Goal: Transaction & Acquisition: Book appointment/travel/reservation

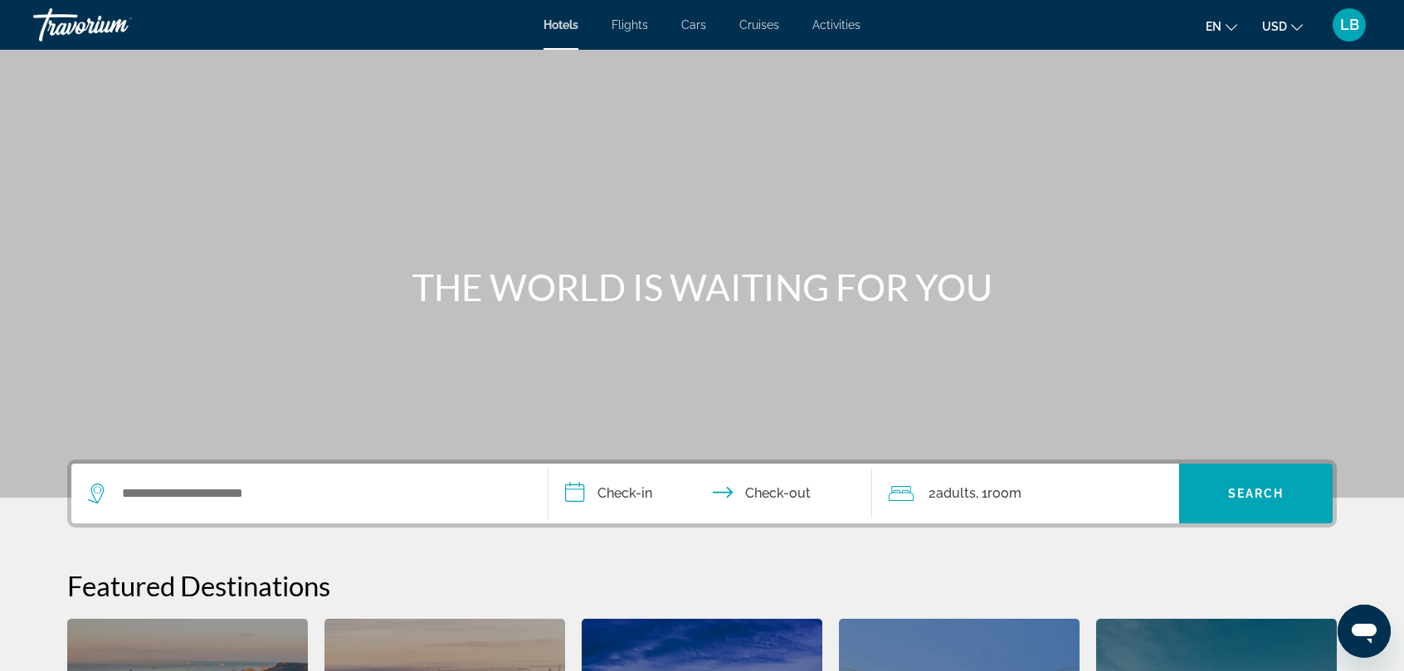
scroll to position [415, 0]
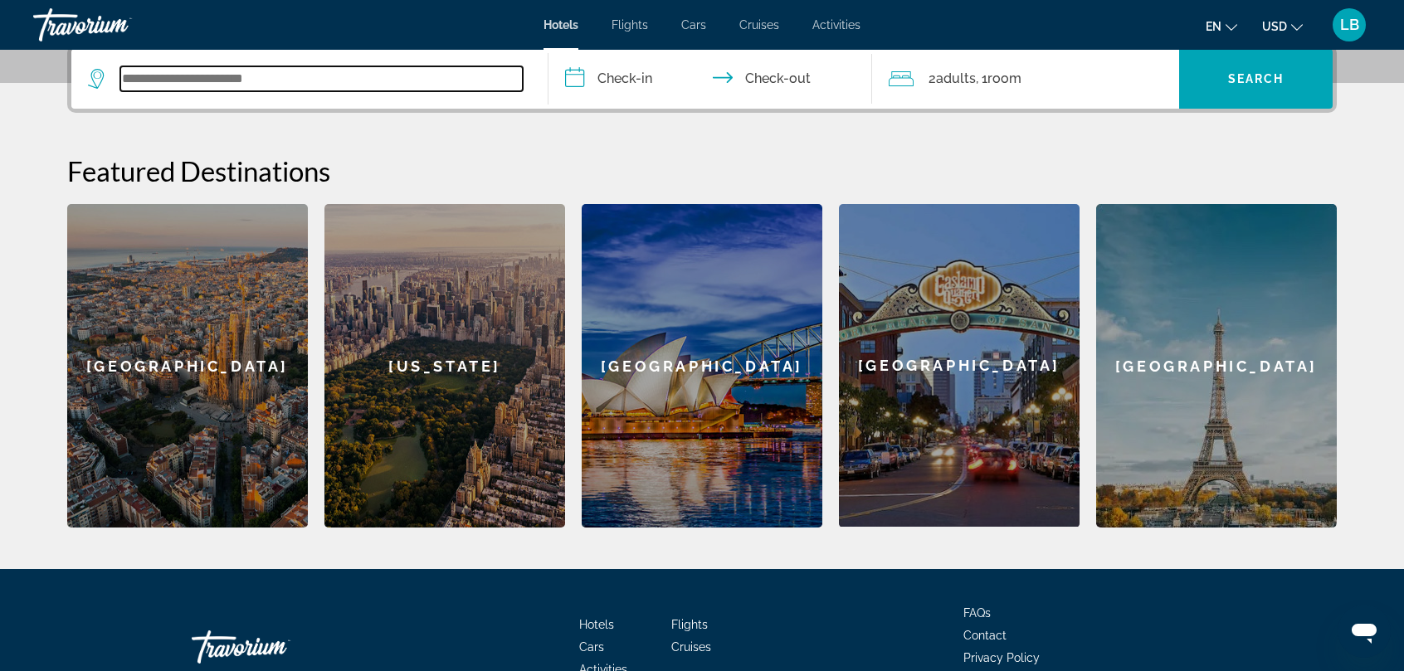
click at [153, 75] on input "Search widget" at bounding box center [321, 78] width 402 height 25
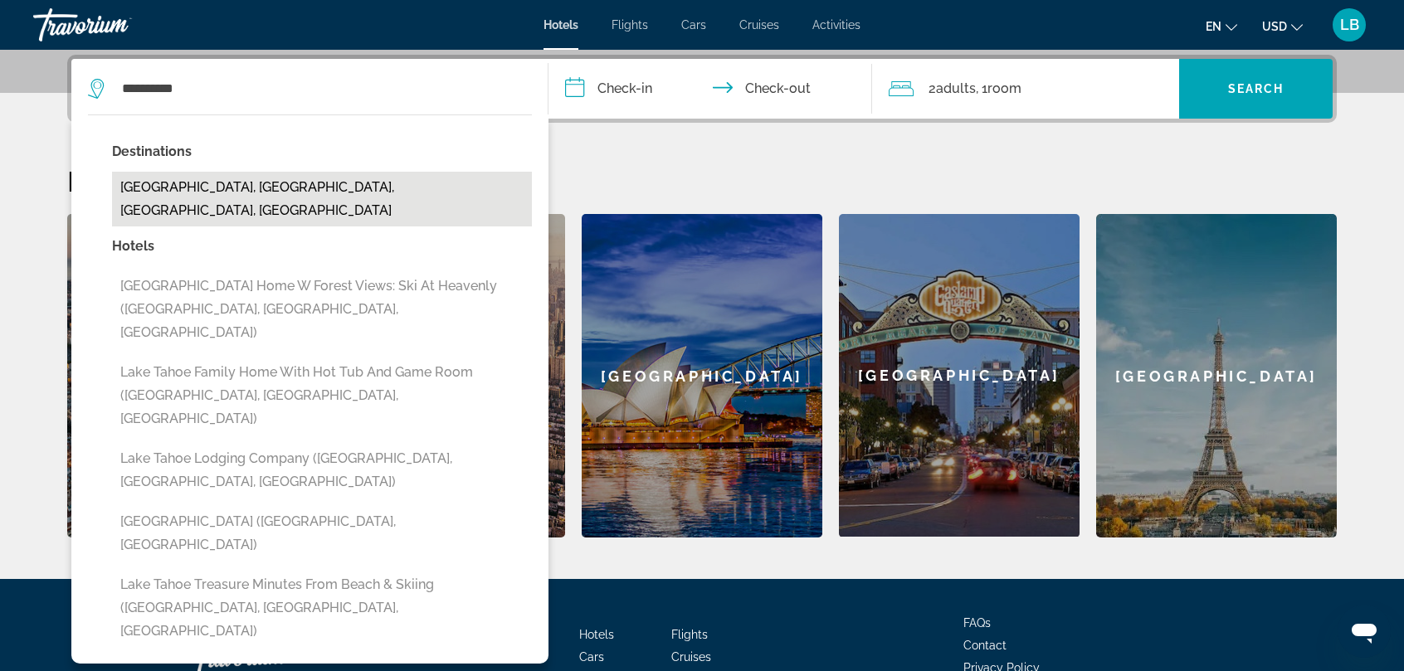
click at [189, 187] on button "[GEOGRAPHIC_DATA], [GEOGRAPHIC_DATA], [GEOGRAPHIC_DATA], [GEOGRAPHIC_DATA]" at bounding box center [322, 199] width 420 height 55
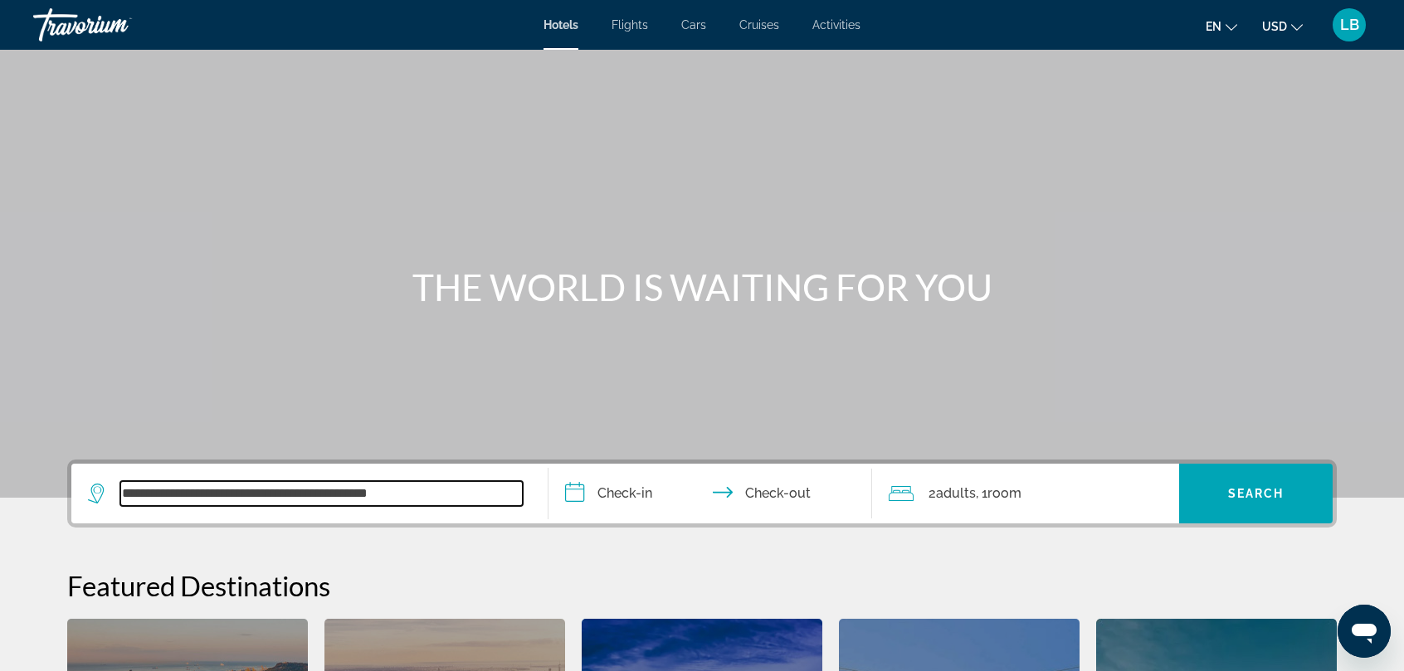
scroll to position [415, 0]
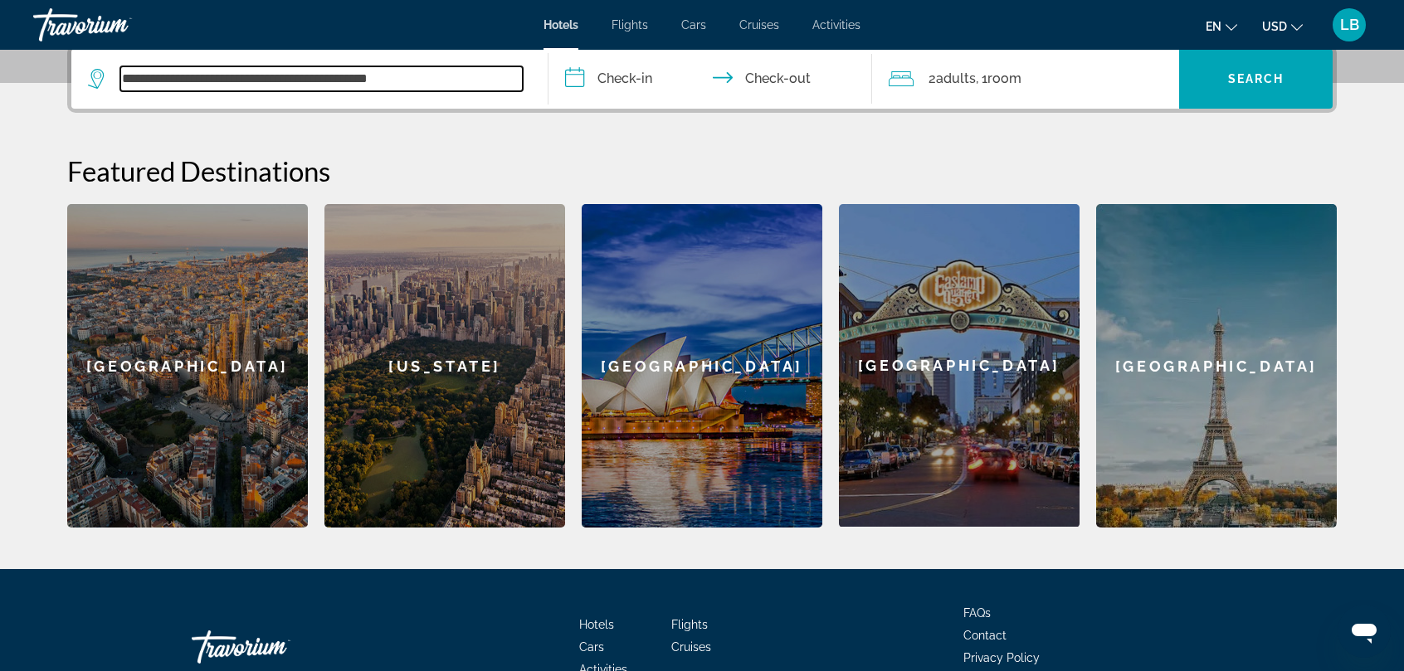
click at [441, 80] on input "**********" at bounding box center [321, 78] width 402 height 25
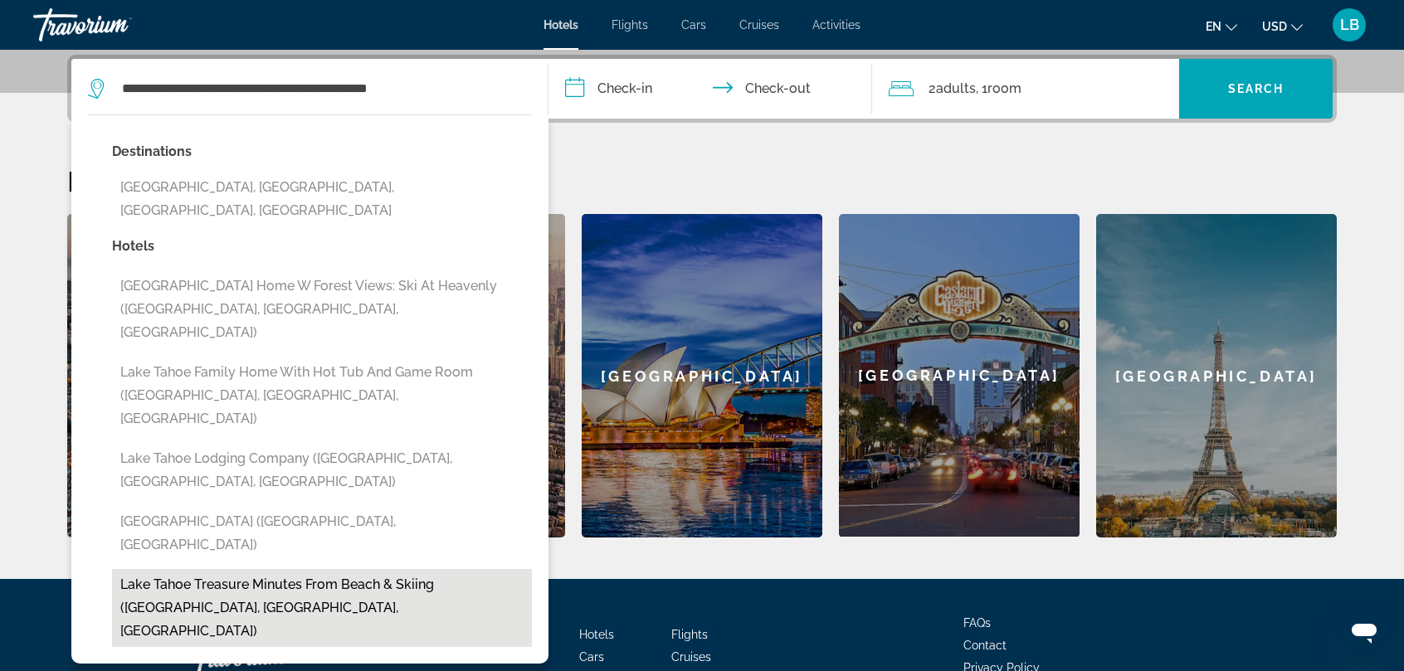
click at [213, 569] on button "Lake Tahoe Treasure Minutes From Beach & Skiing ([GEOGRAPHIC_DATA], [GEOGRAPHIC…" at bounding box center [322, 608] width 420 height 78
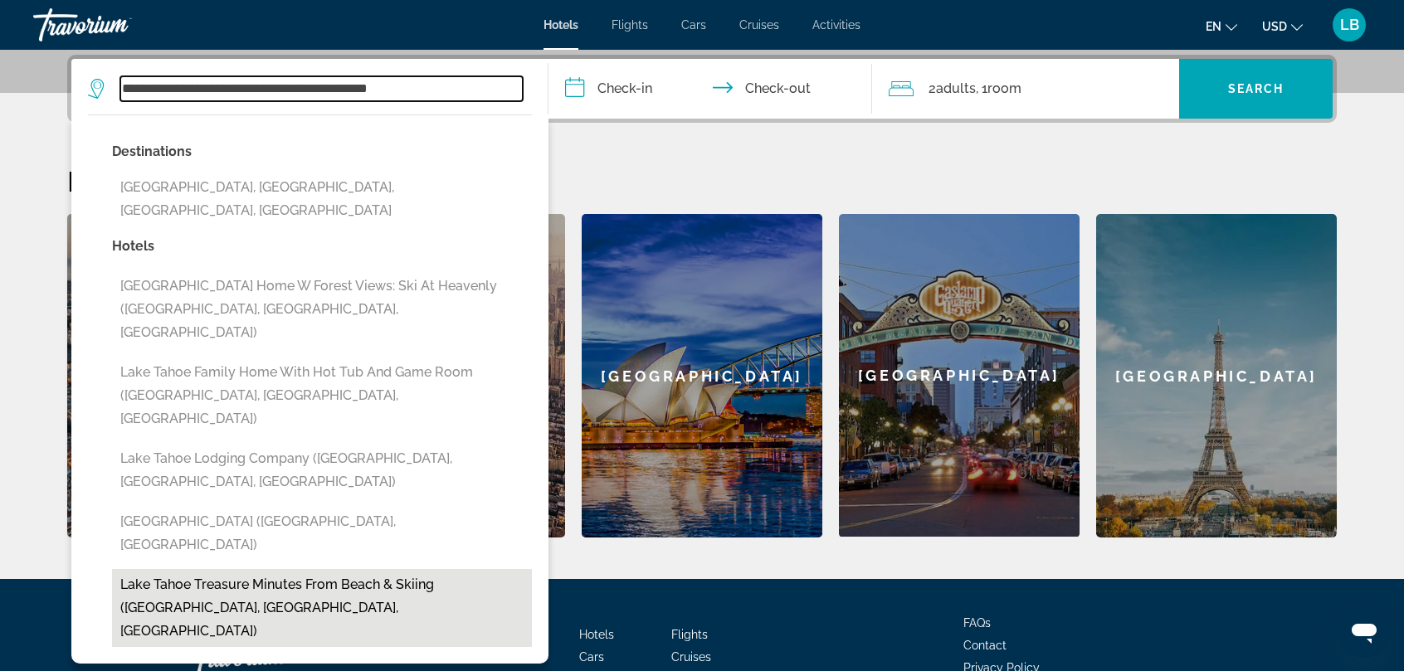
type input "**********"
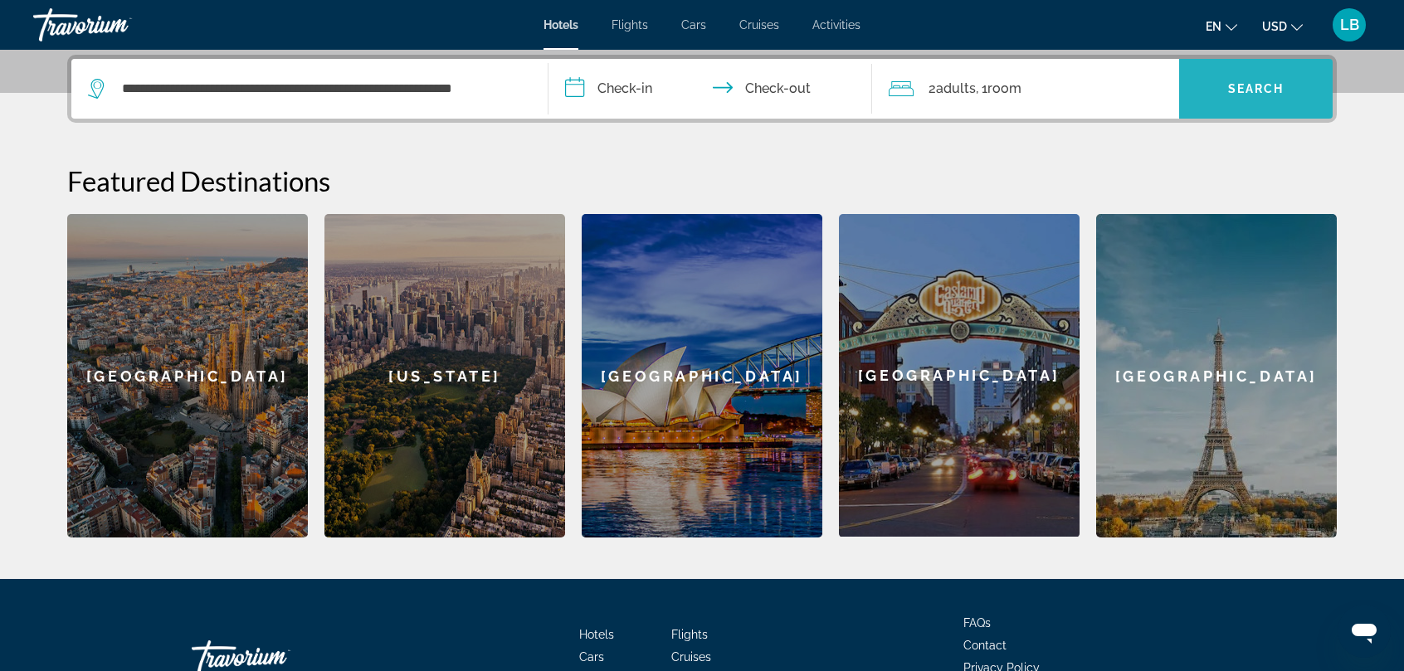
click at [1252, 95] on span "Search widget" at bounding box center [1256, 89] width 154 height 40
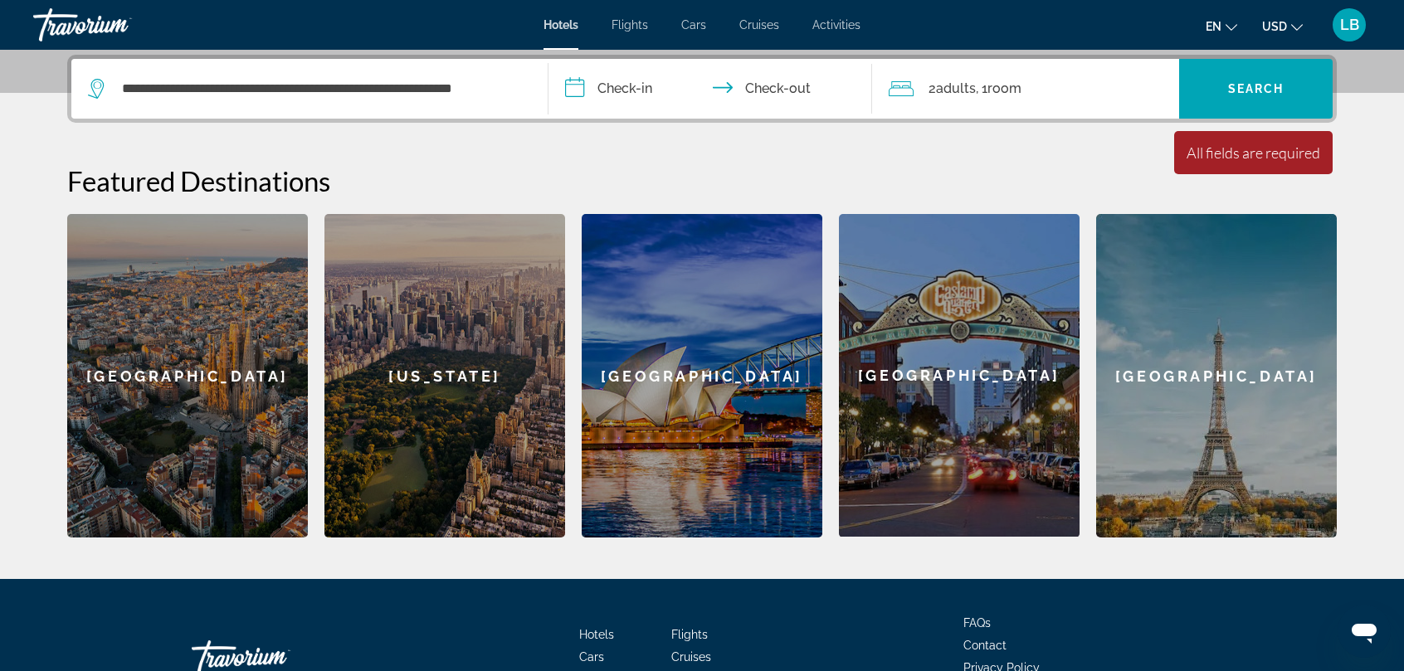
click at [633, 93] on input "**********" at bounding box center [714, 91] width 330 height 65
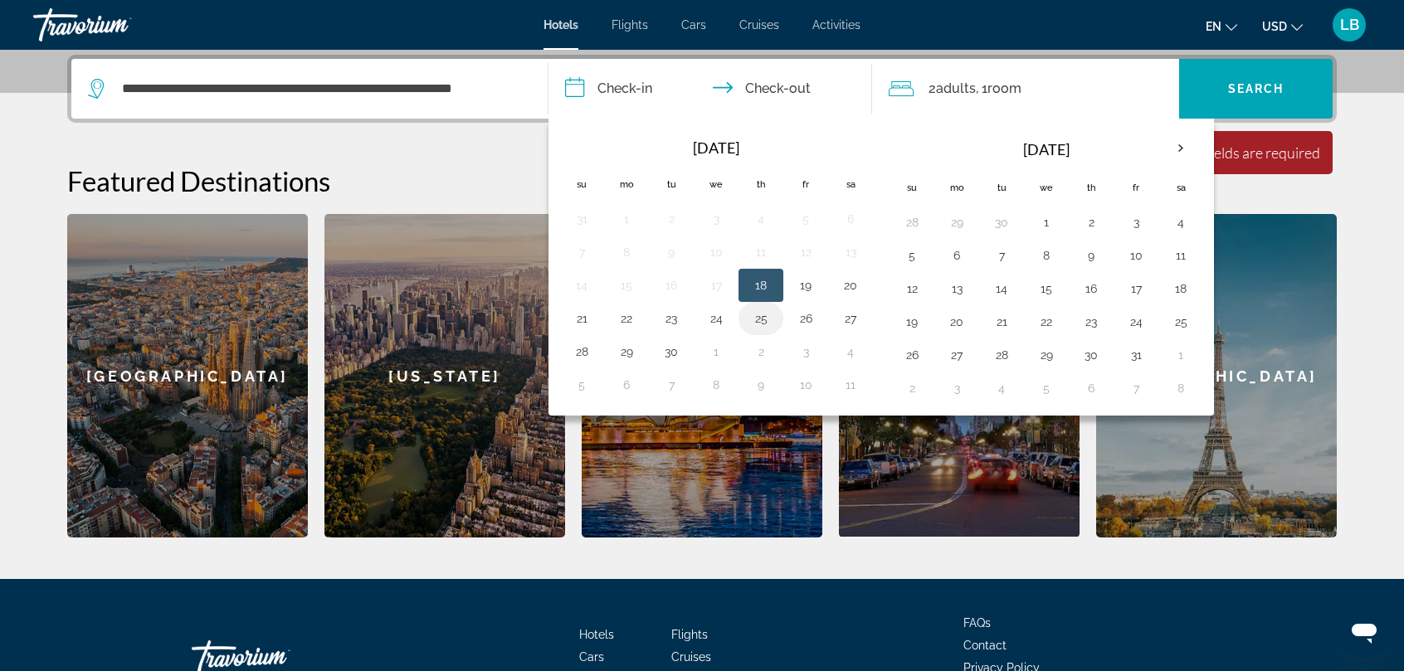
click at [753, 317] on button "25" at bounding box center [761, 318] width 27 height 23
click at [788, 82] on input "**********" at bounding box center [714, 91] width 330 height 65
click at [851, 314] on button "27" at bounding box center [850, 318] width 27 height 23
type input "**********"
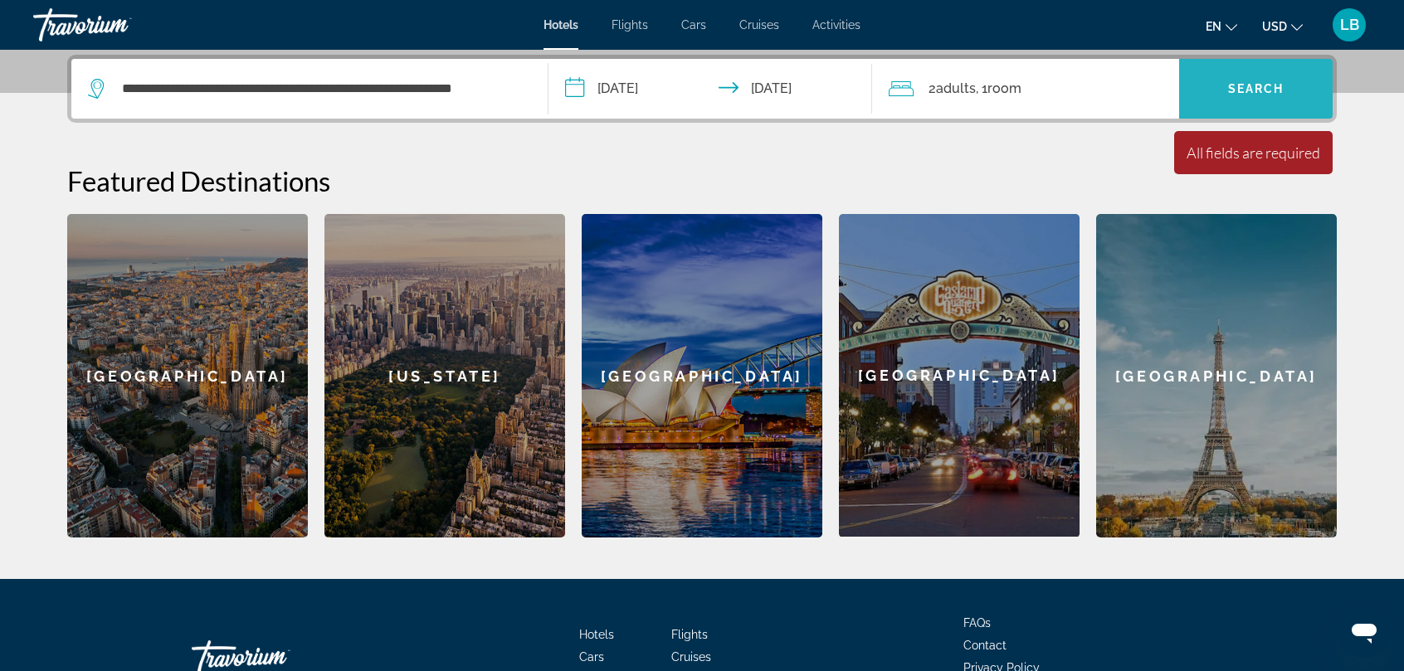
click at [1244, 92] on span "Search" at bounding box center [1256, 88] width 56 height 13
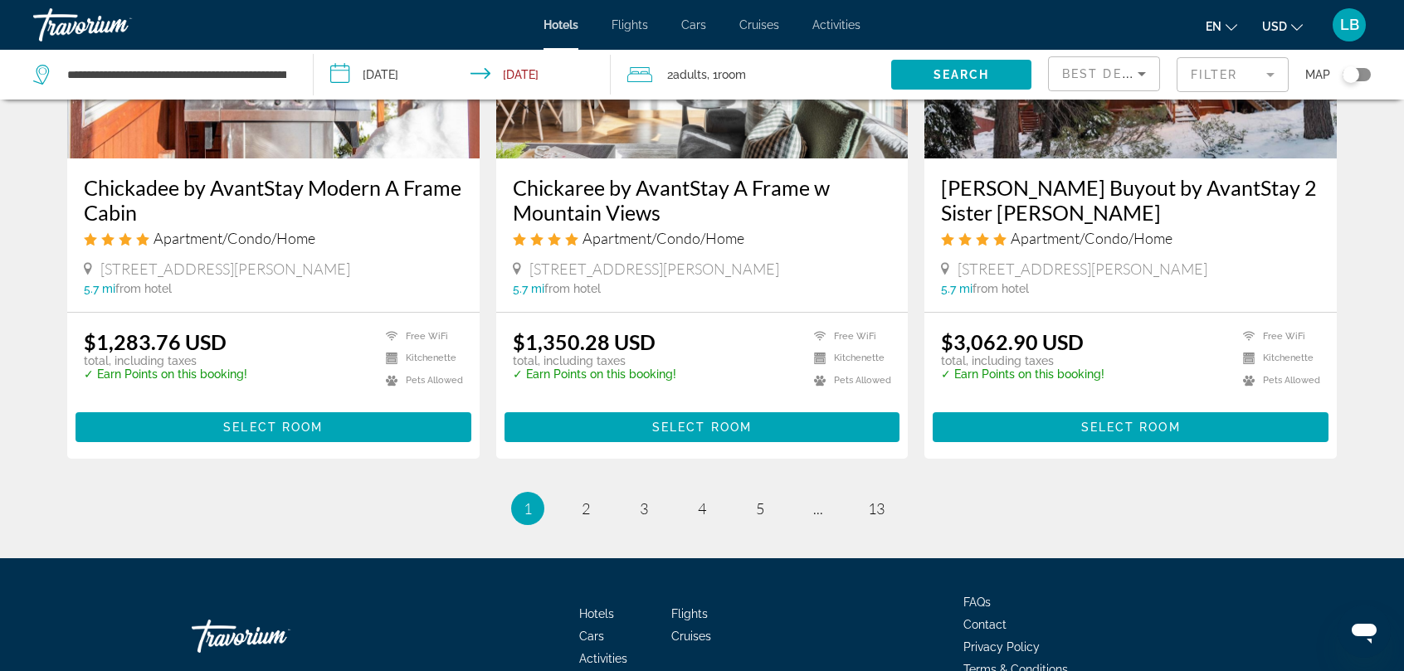
scroll to position [2176, 0]
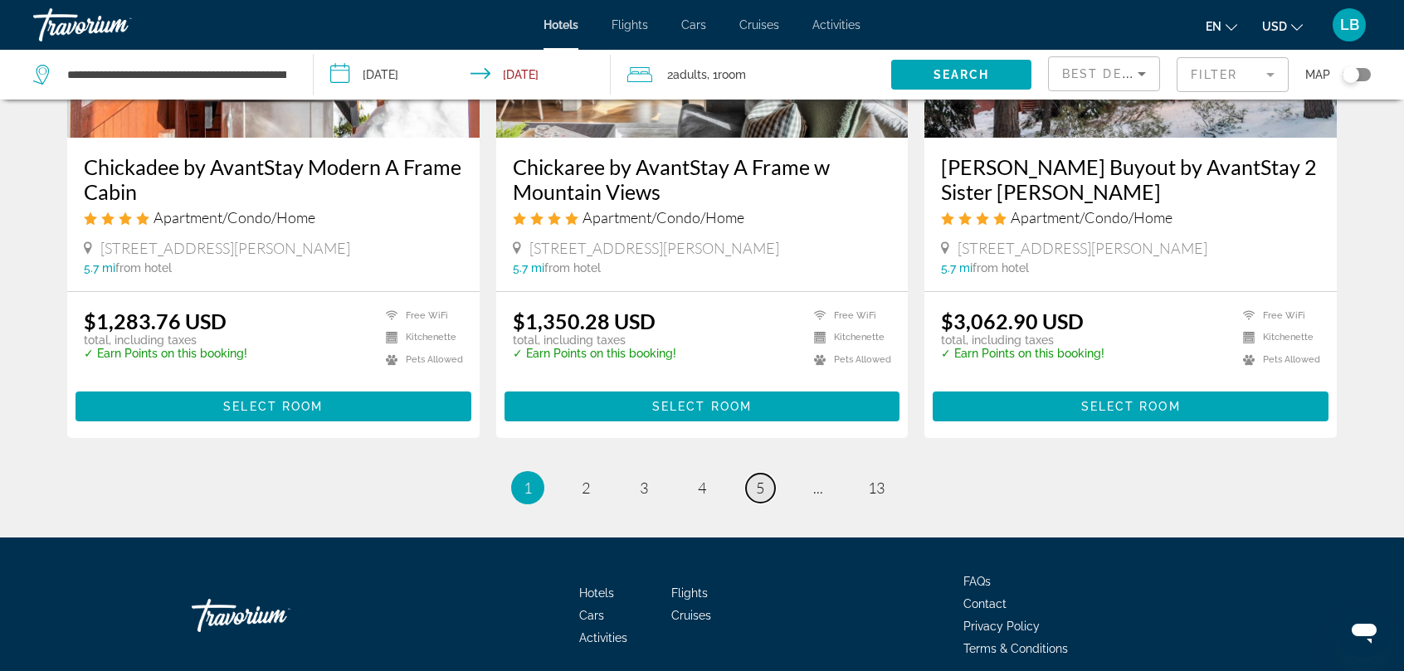
click at [758, 479] on span "5" at bounding box center [760, 488] width 8 height 18
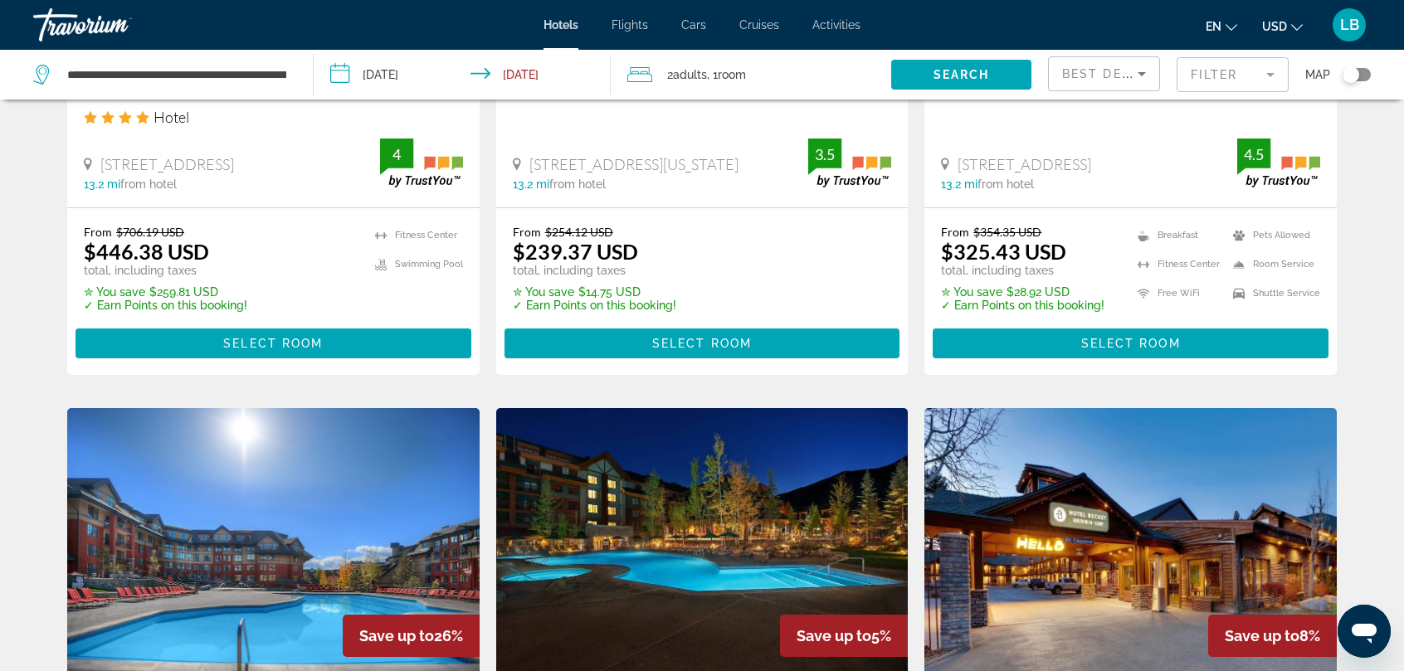
scroll to position [2279, 0]
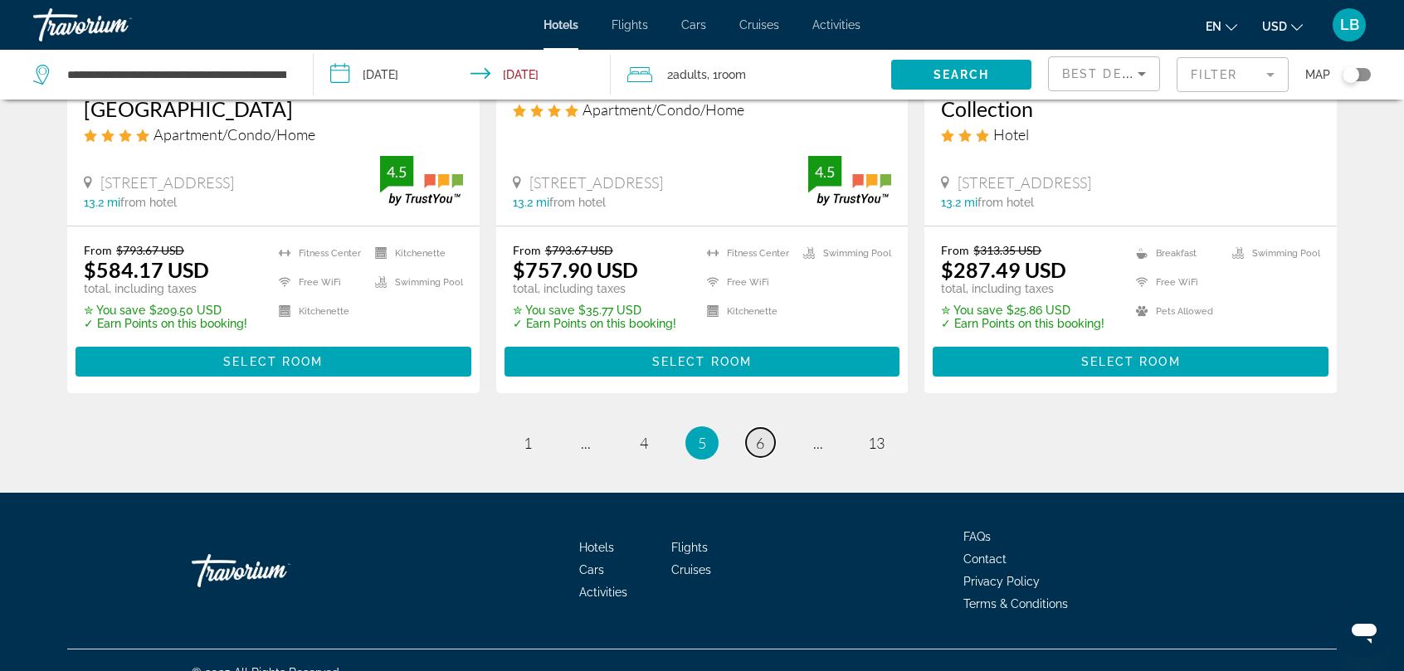
click at [755, 428] on link "page 6" at bounding box center [760, 442] width 29 height 29
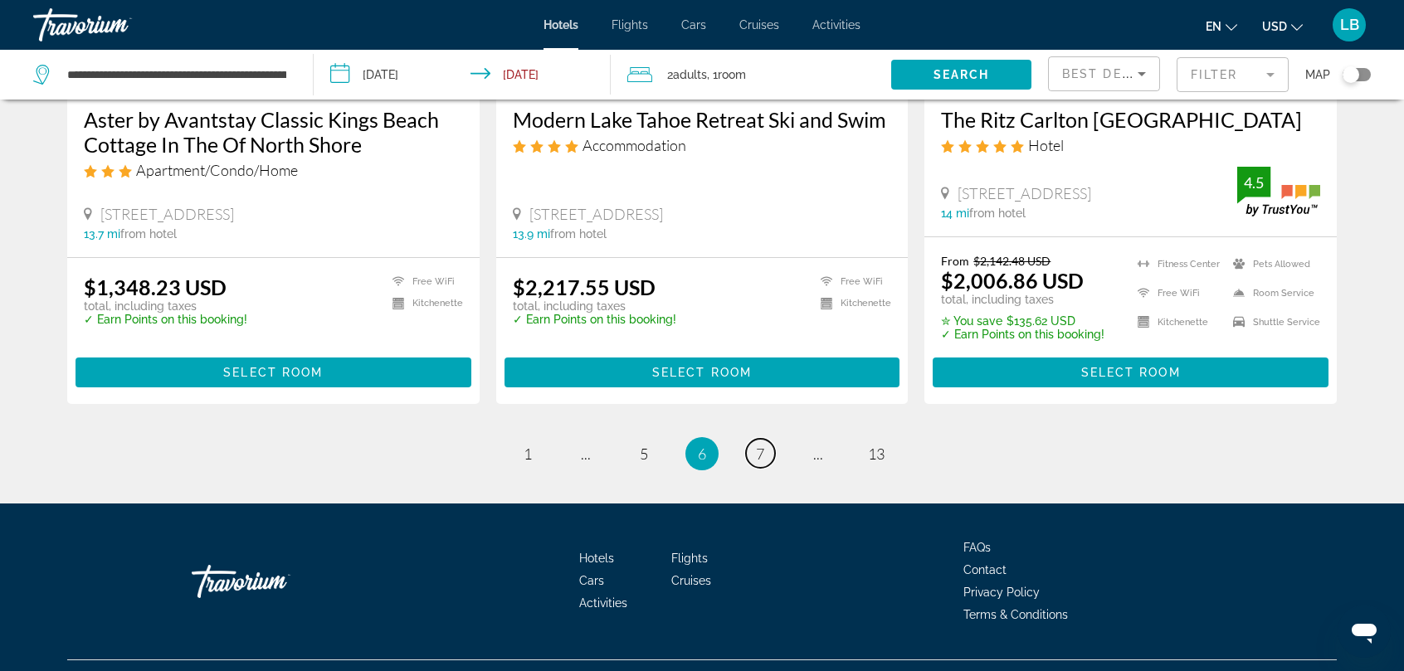
scroll to position [2207, 0]
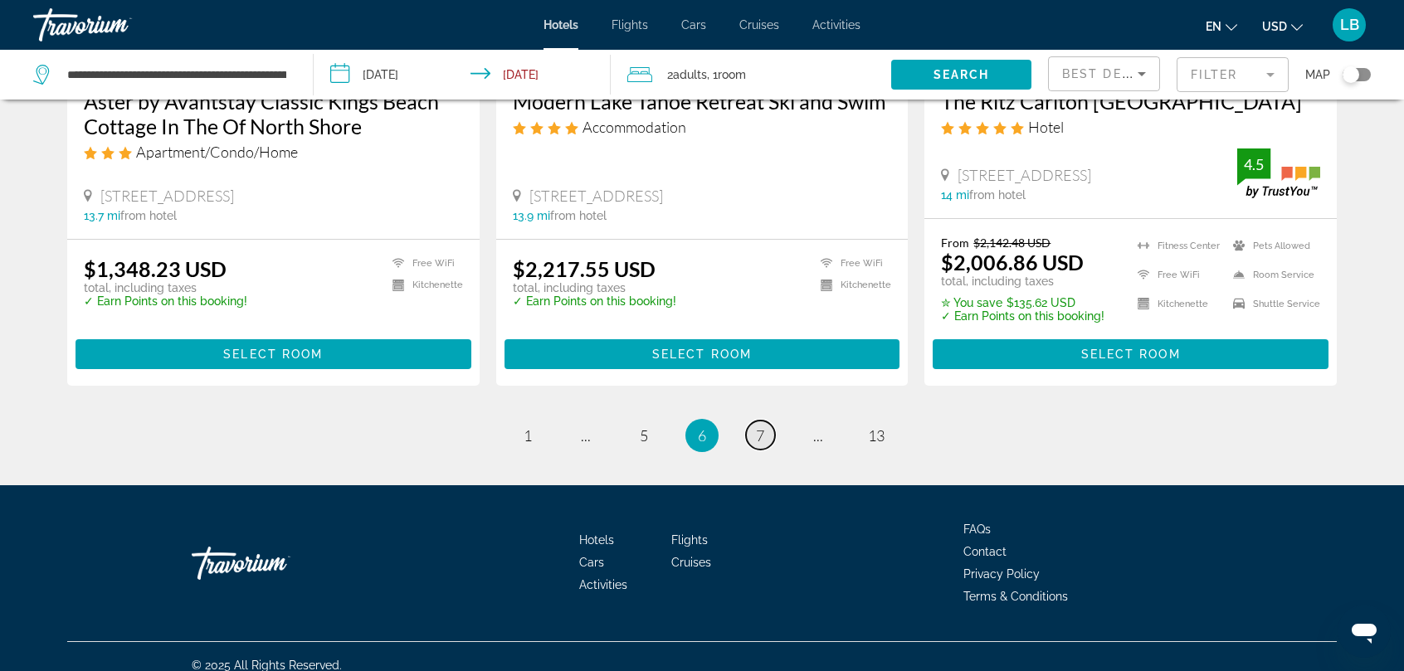
click at [763, 427] on span "7" at bounding box center [760, 436] width 8 height 18
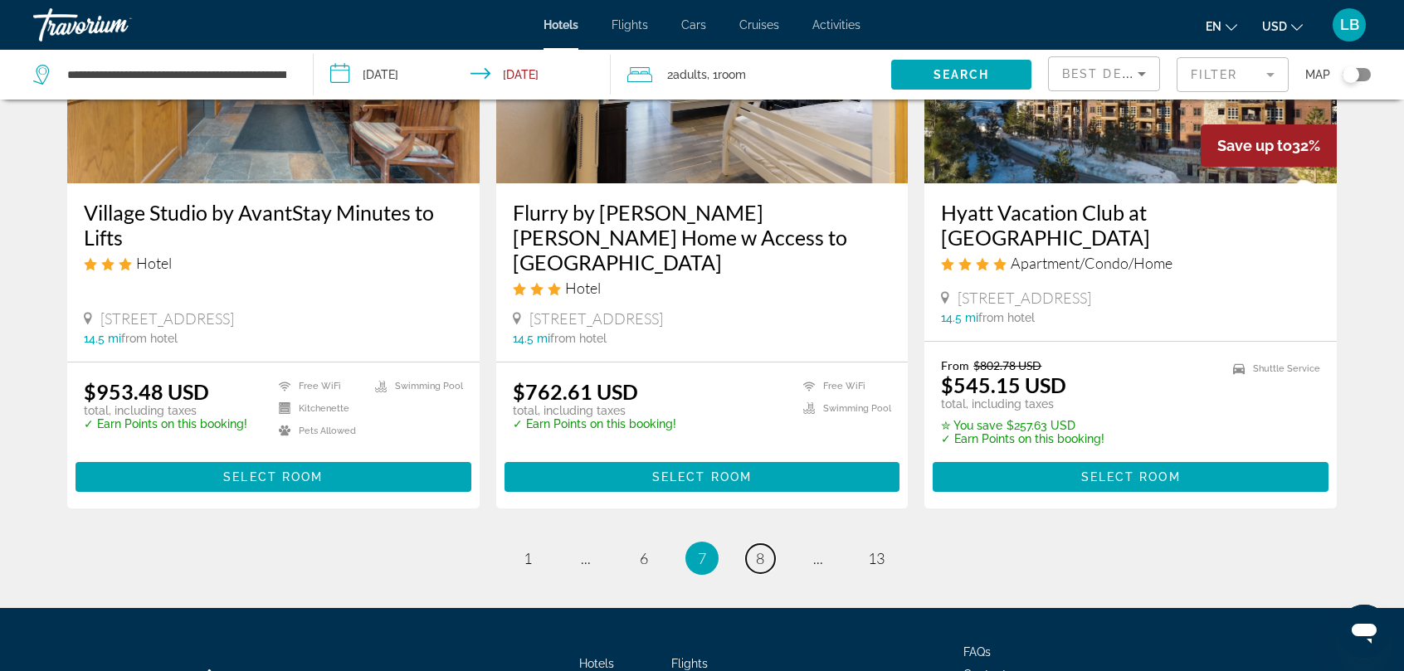
scroll to position [2184, 0]
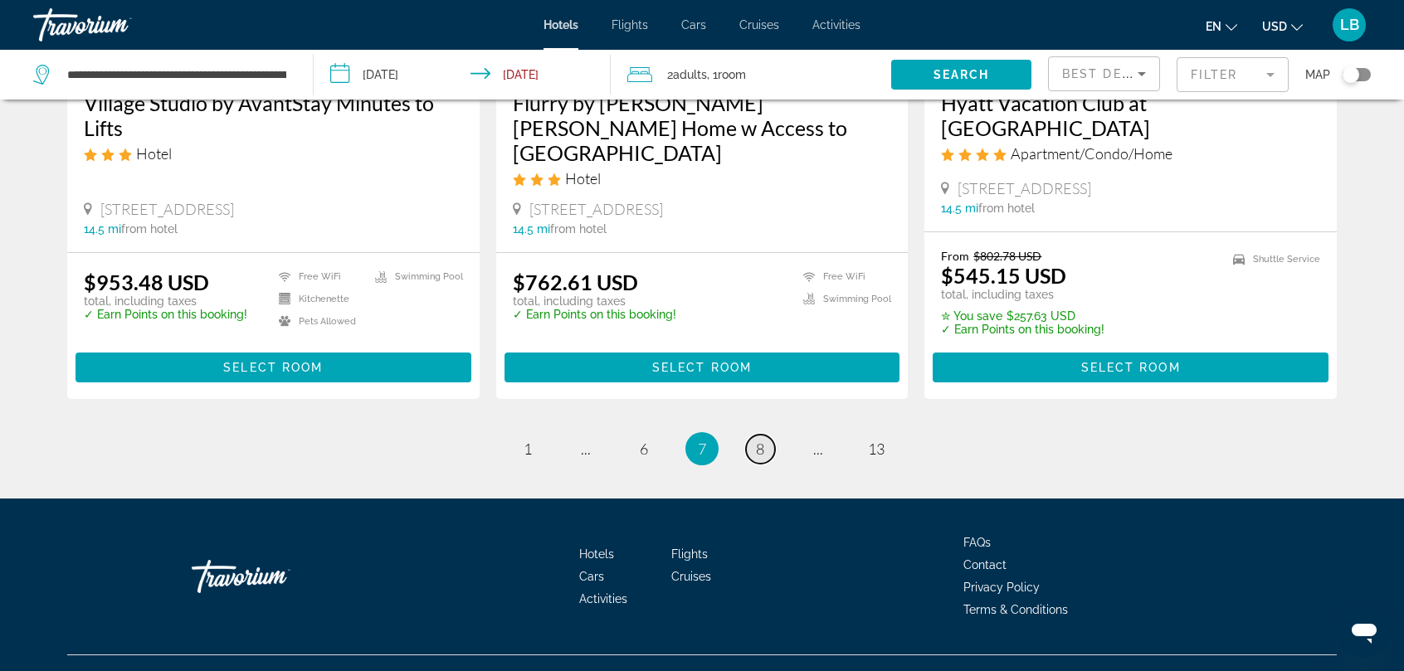
click at [758, 440] on span "8" at bounding box center [760, 449] width 8 height 18
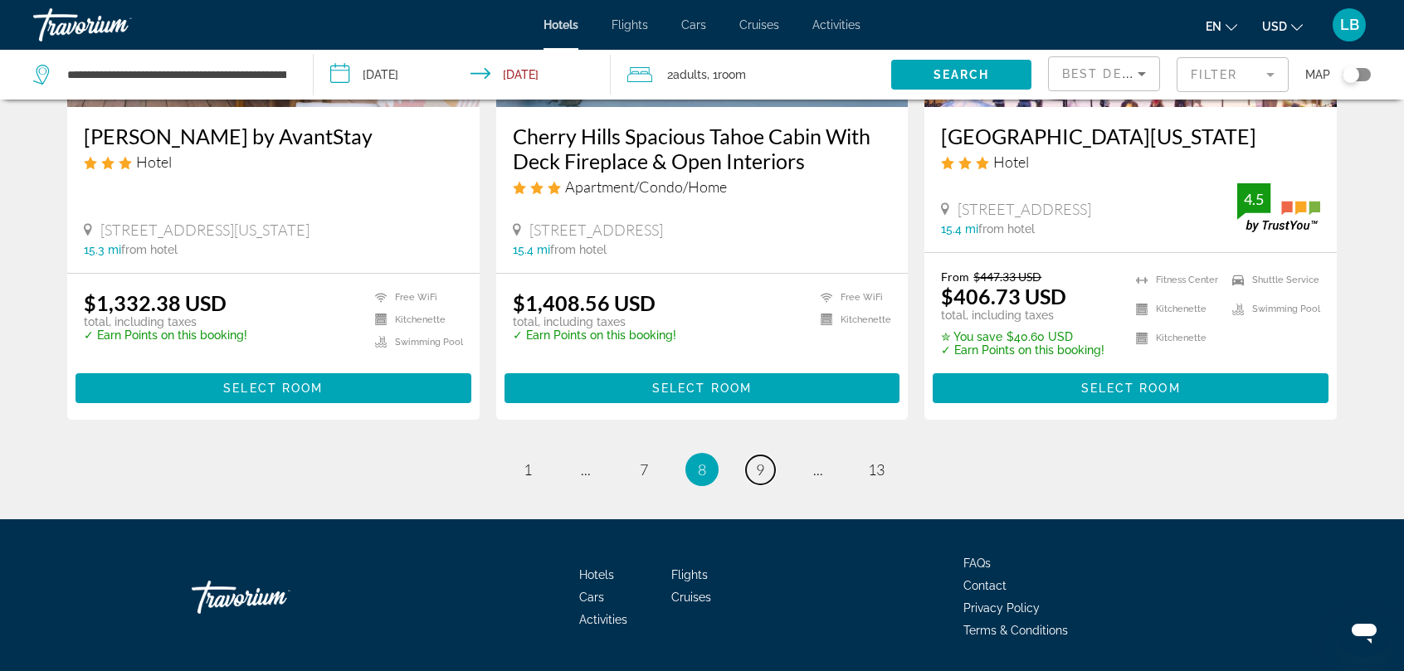
scroll to position [2188, 0]
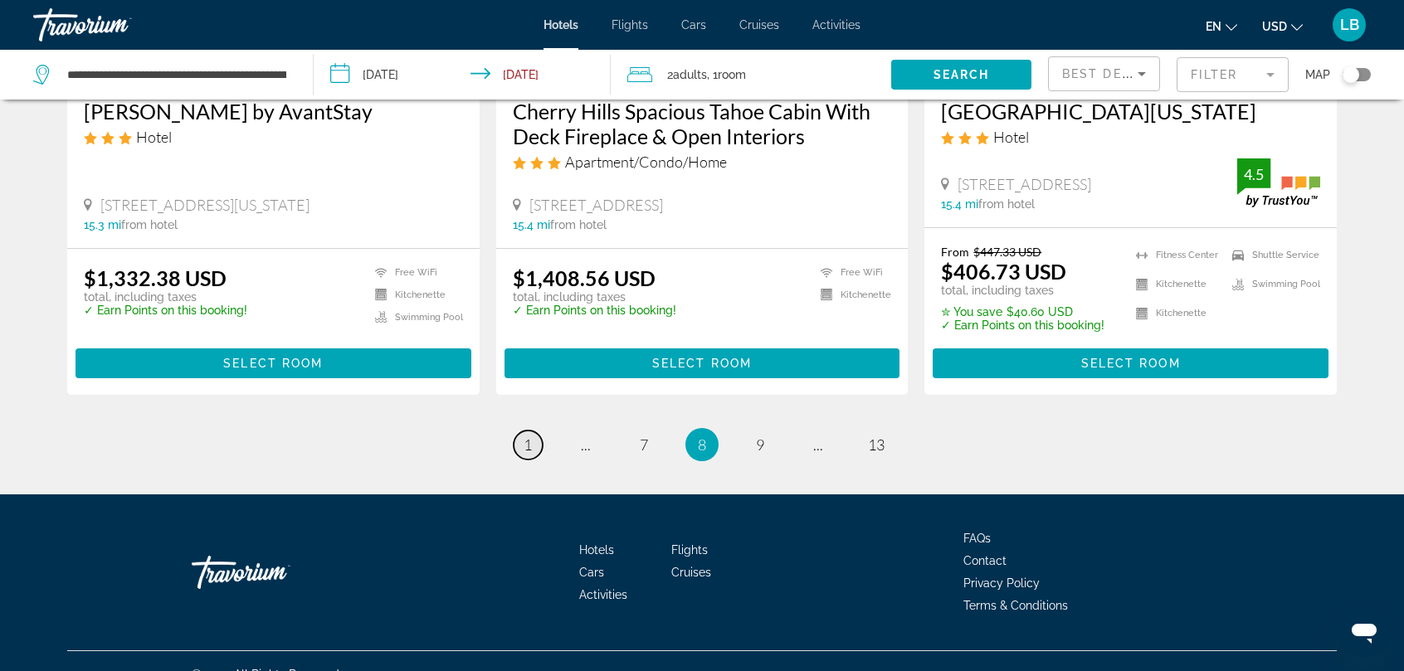
click at [529, 436] on span "1" at bounding box center [528, 445] width 8 height 18
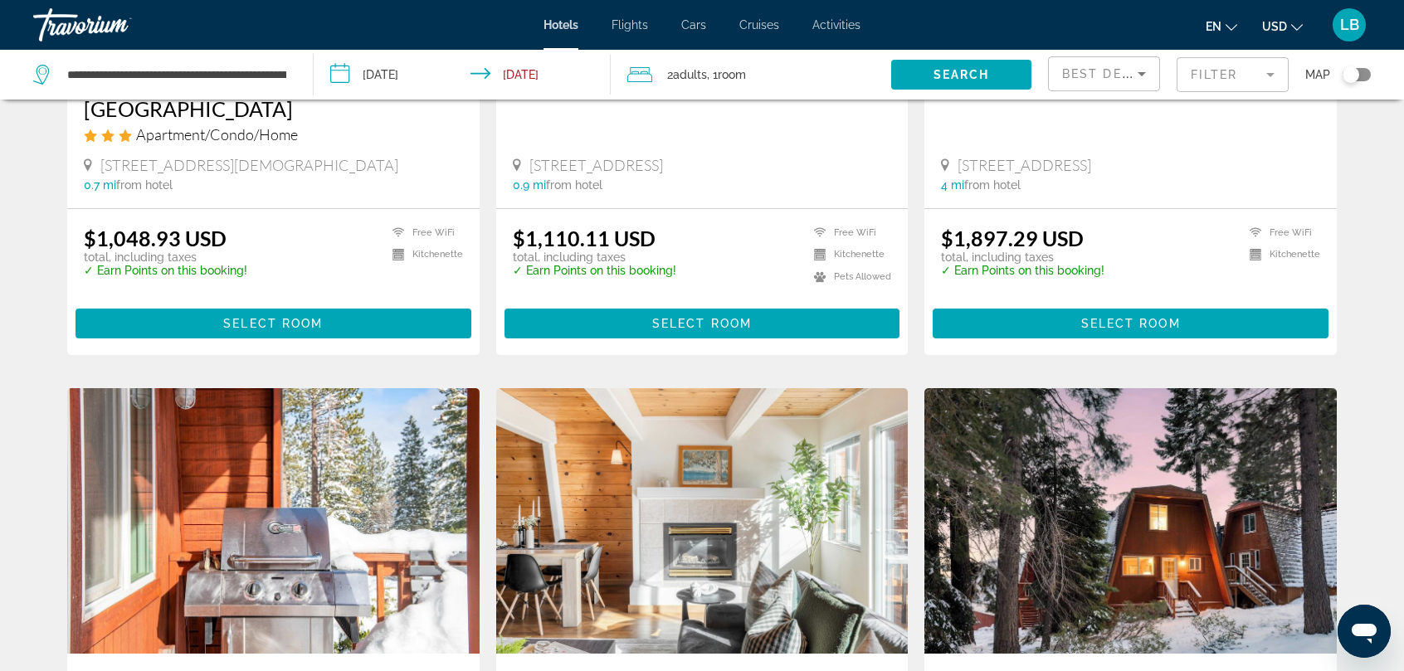
scroll to position [1245, 0]
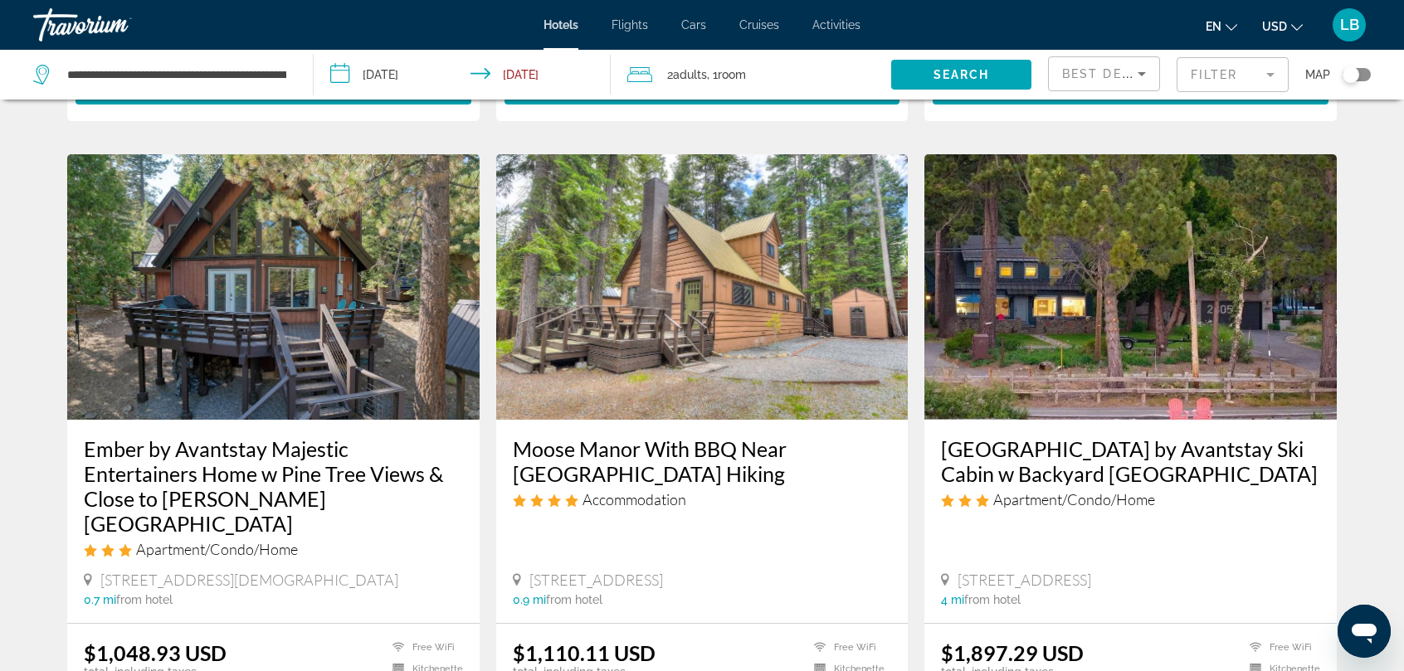
click at [1268, 74] on mat-form-field "Filter" at bounding box center [1233, 74] width 112 height 35
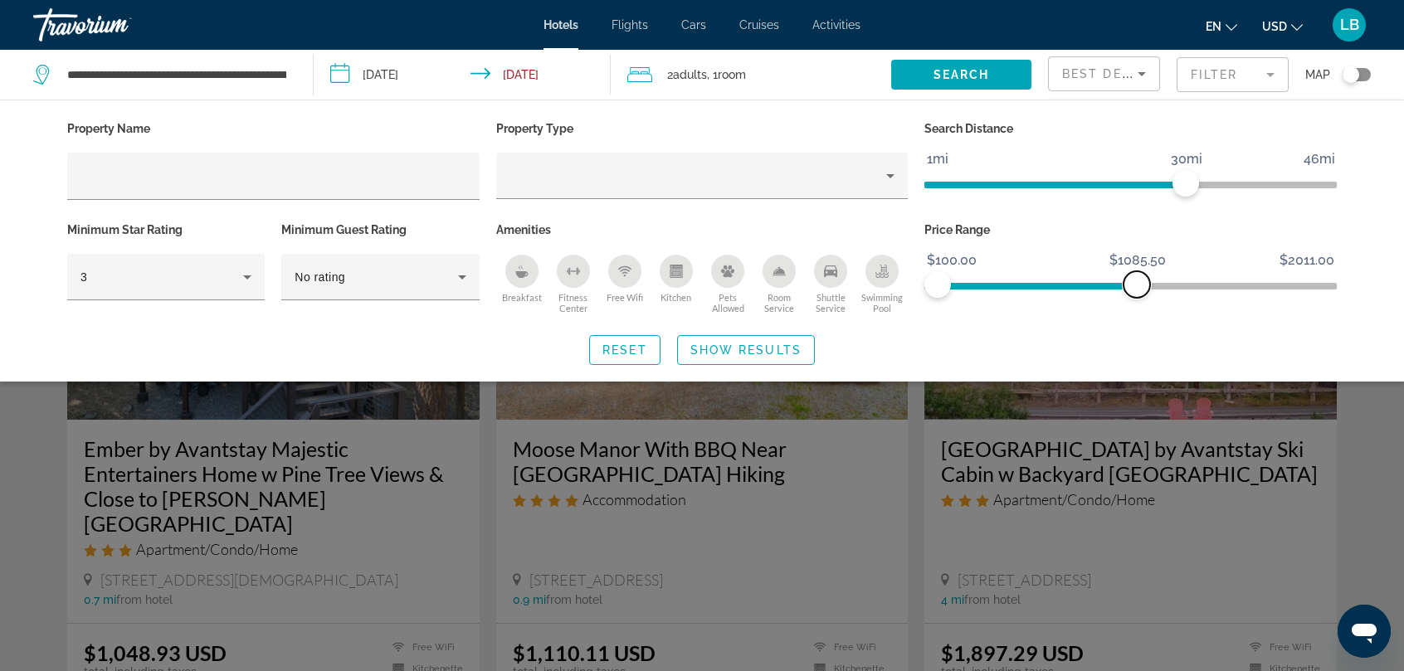
drag, startPoint x: 1318, startPoint y: 280, endPoint x: 1137, endPoint y: 305, distance: 182.6
click at [1137, 305] on div "Price Range $100.00 $2011.00 $100.00 $1085.50" at bounding box center [1130, 268] width 429 height 100
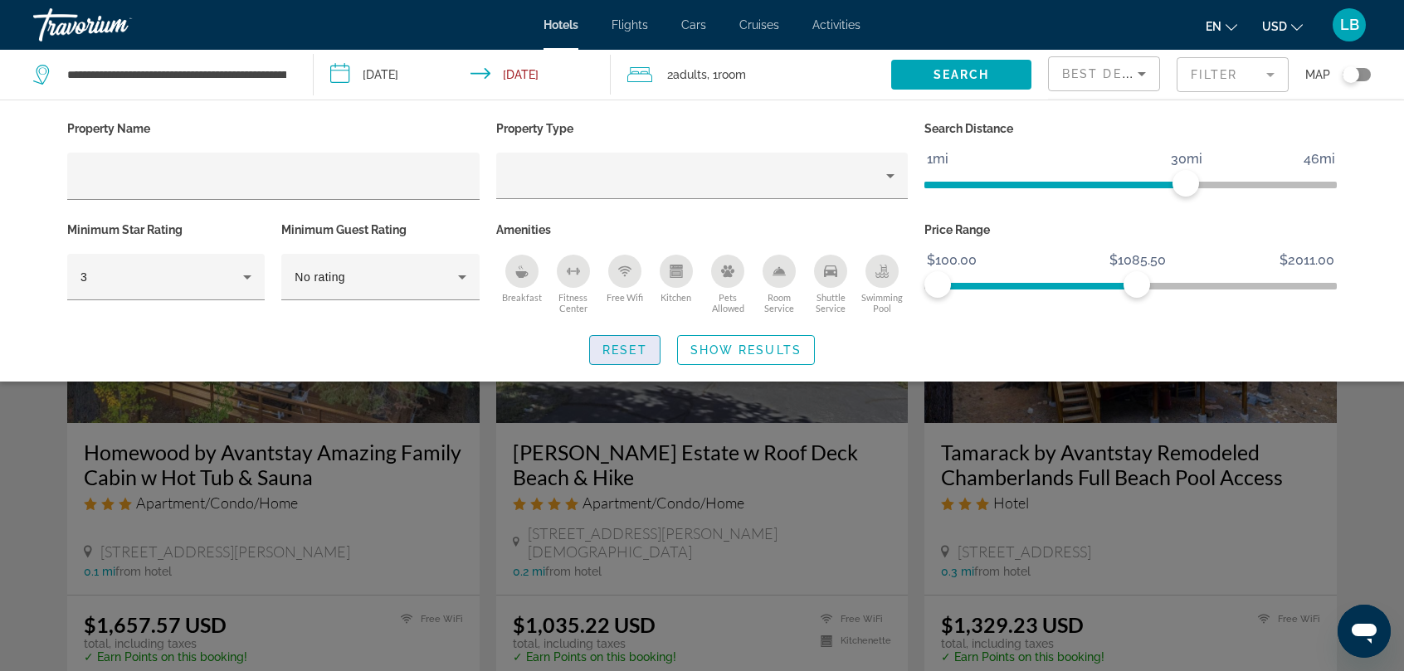
click at [616, 353] on span "Reset" at bounding box center [624, 350] width 45 height 13
click at [945, 68] on span "Search" at bounding box center [962, 74] width 56 height 13
click at [1190, 286] on span "ngx-slider" at bounding box center [1131, 286] width 386 height 7
click at [943, 73] on span "Search" at bounding box center [962, 74] width 56 height 13
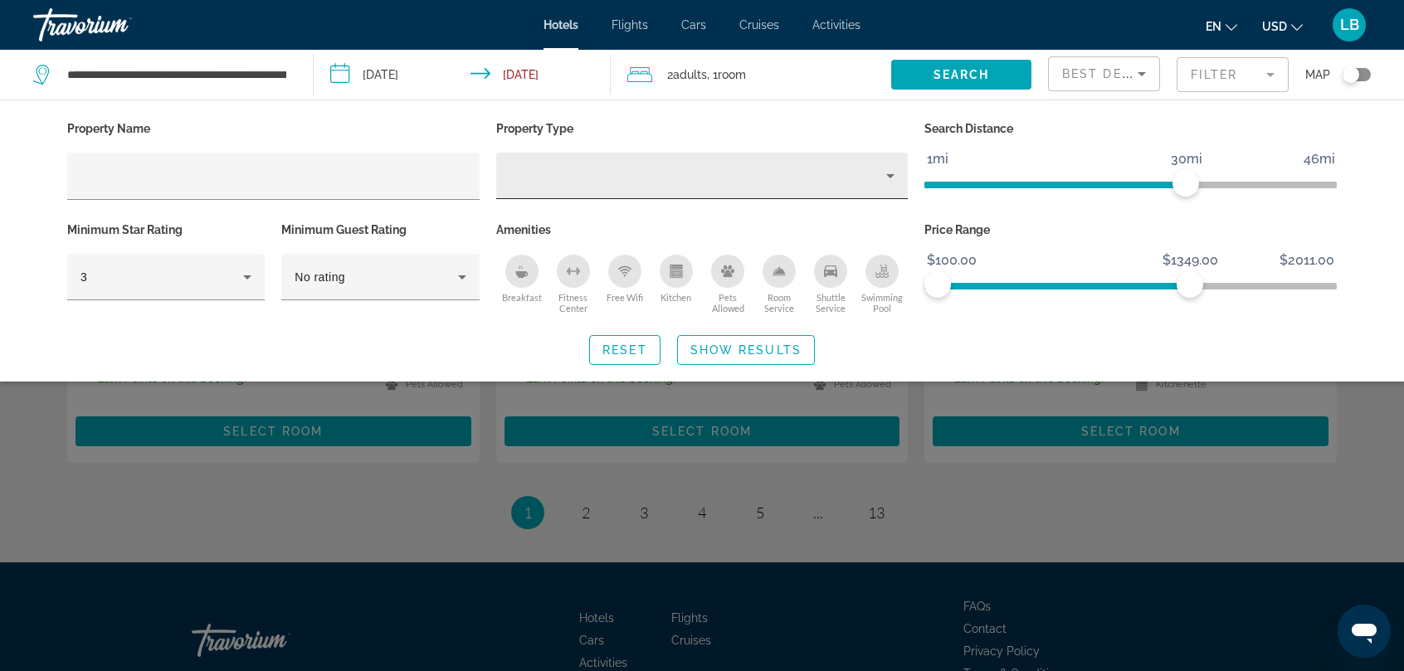
scroll to position [2176, 0]
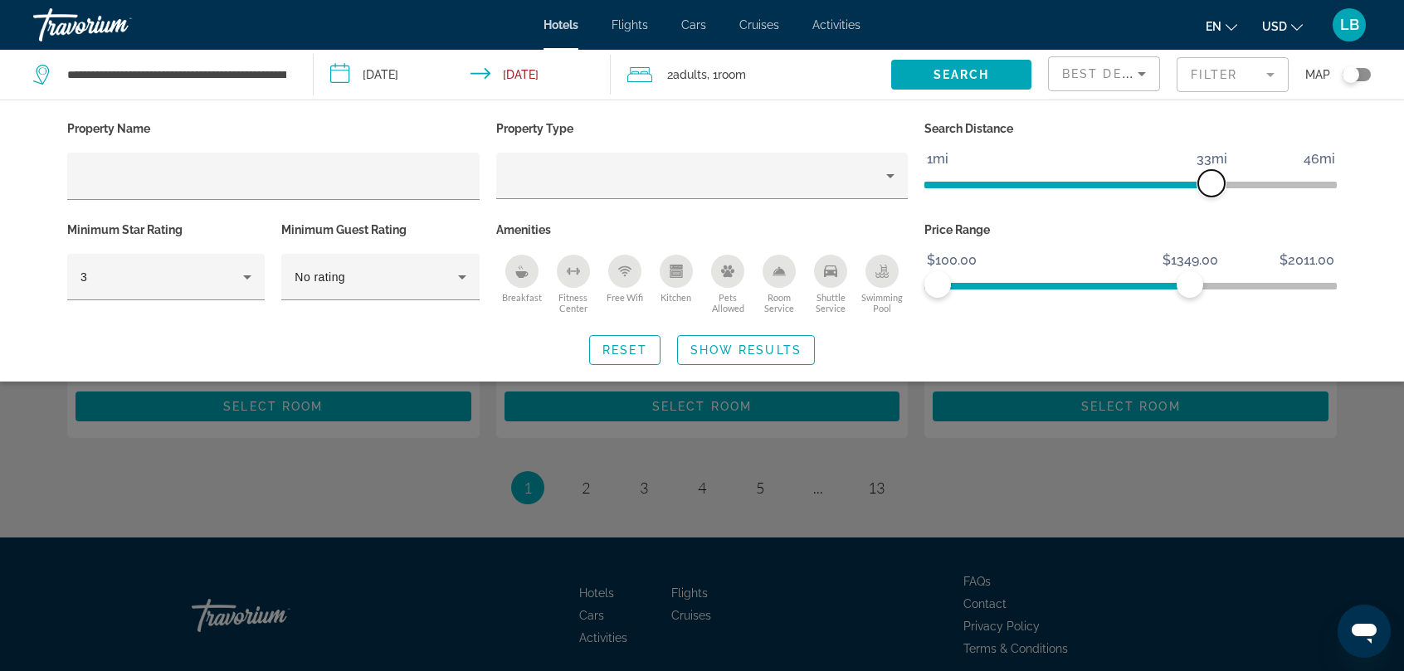
drag, startPoint x: 1182, startPoint y: 184, endPoint x: 1210, endPoint y: 184, distance: 28.2
click at [1210, 184] on span "ngx-slider" at bounding box center [1211, 183] width 27 height 27
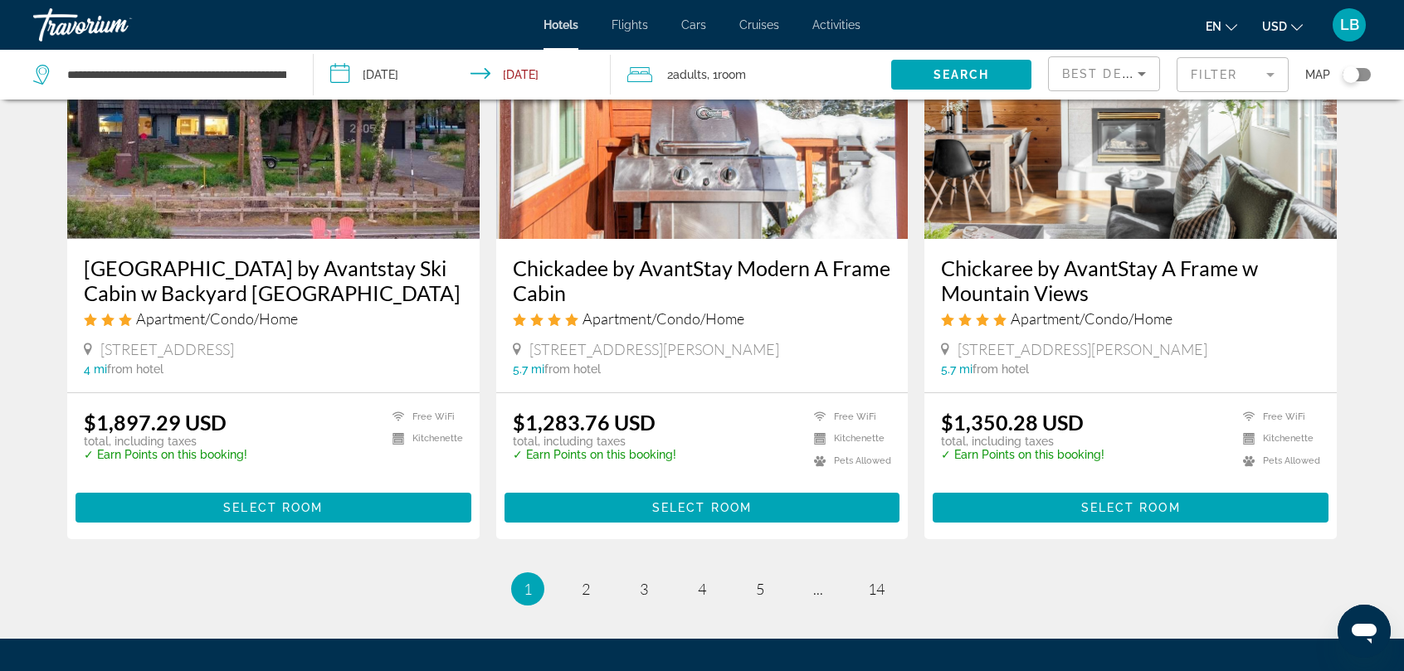
scroll to position [2176, 0]
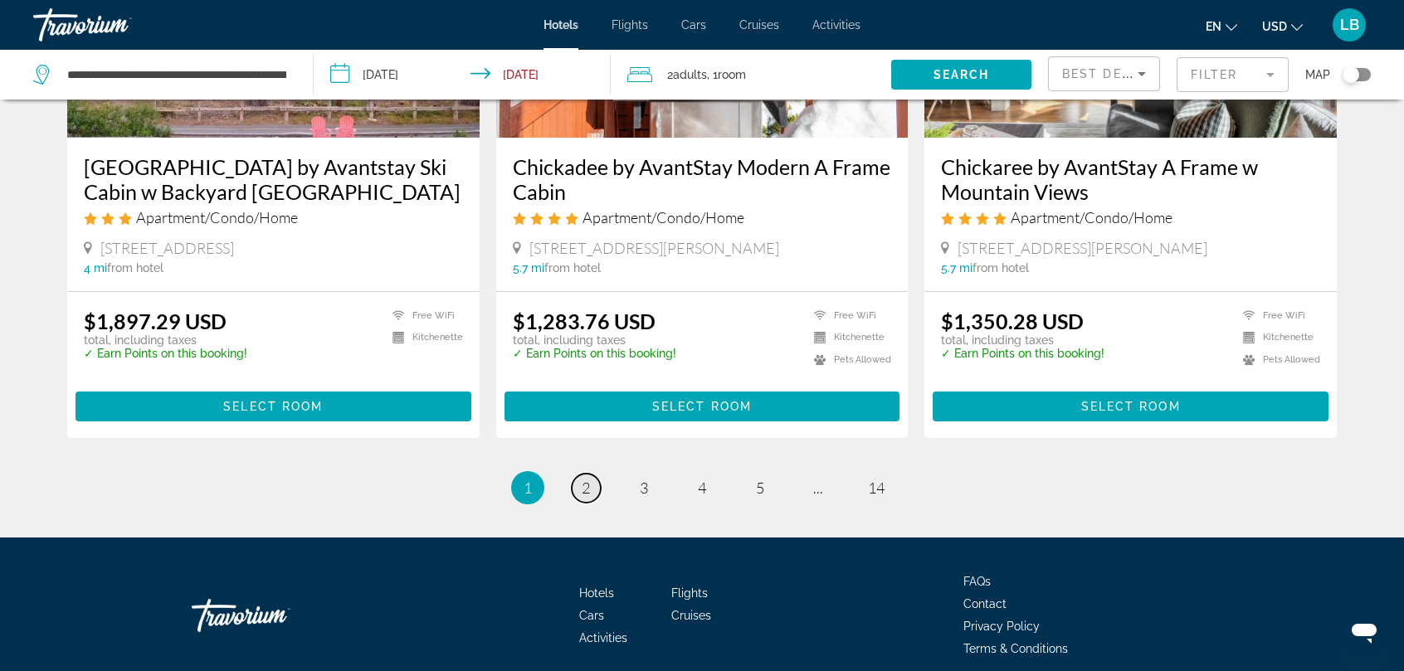
click at [583, 479] on span "2" at bounding box center [586, 488] width 8 height 18
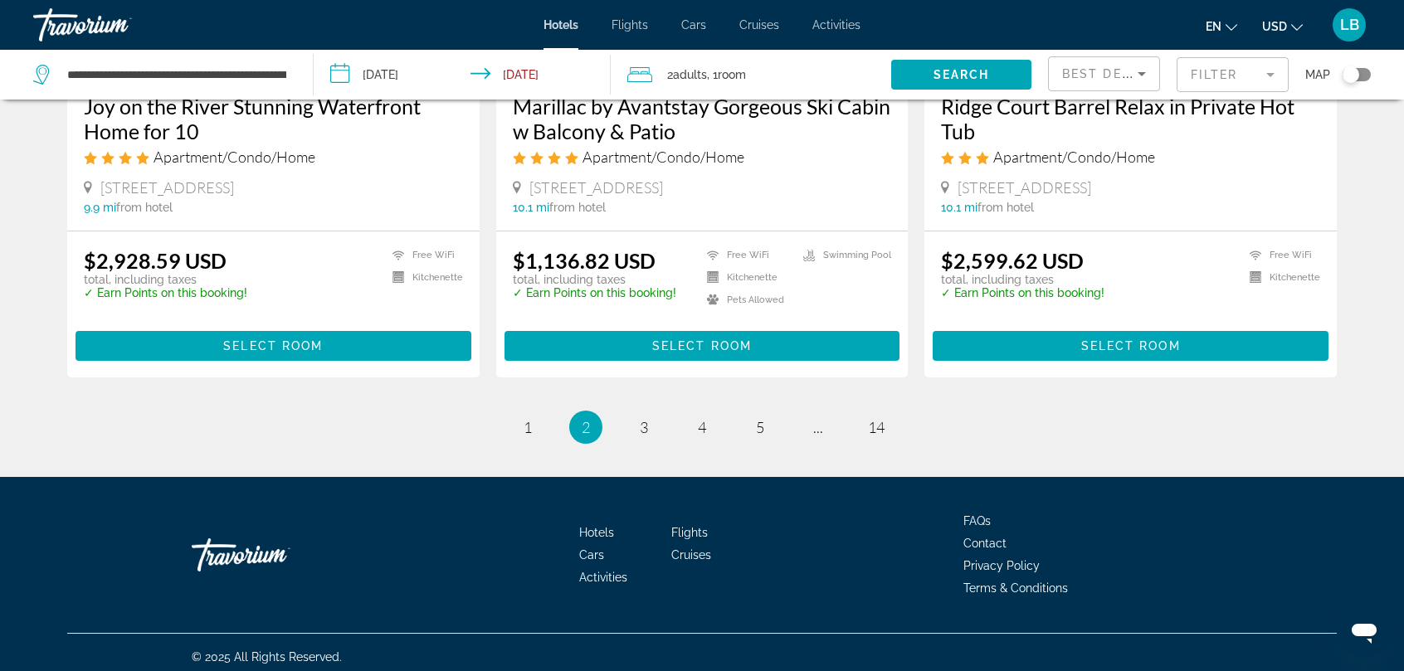
scroll to position [2163, 0]
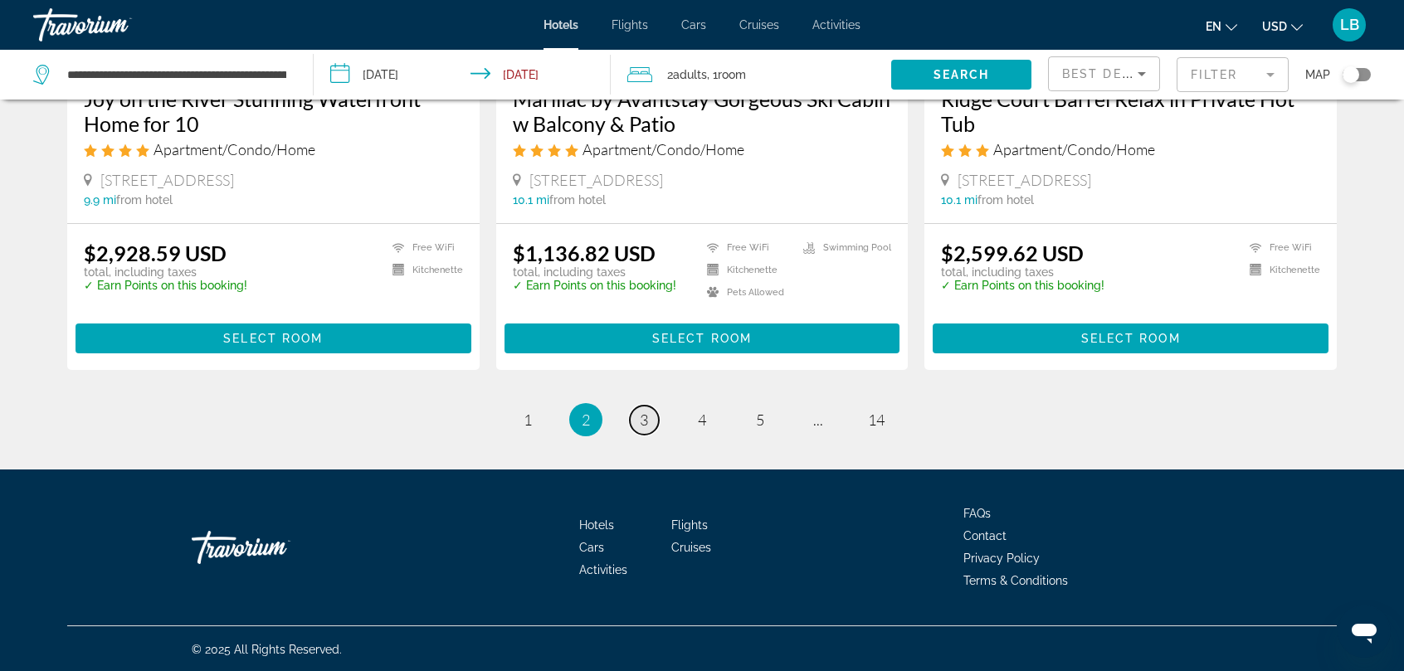
click at [646, 418] on span "3" at bounding box center [644, 420] width 8 height 18
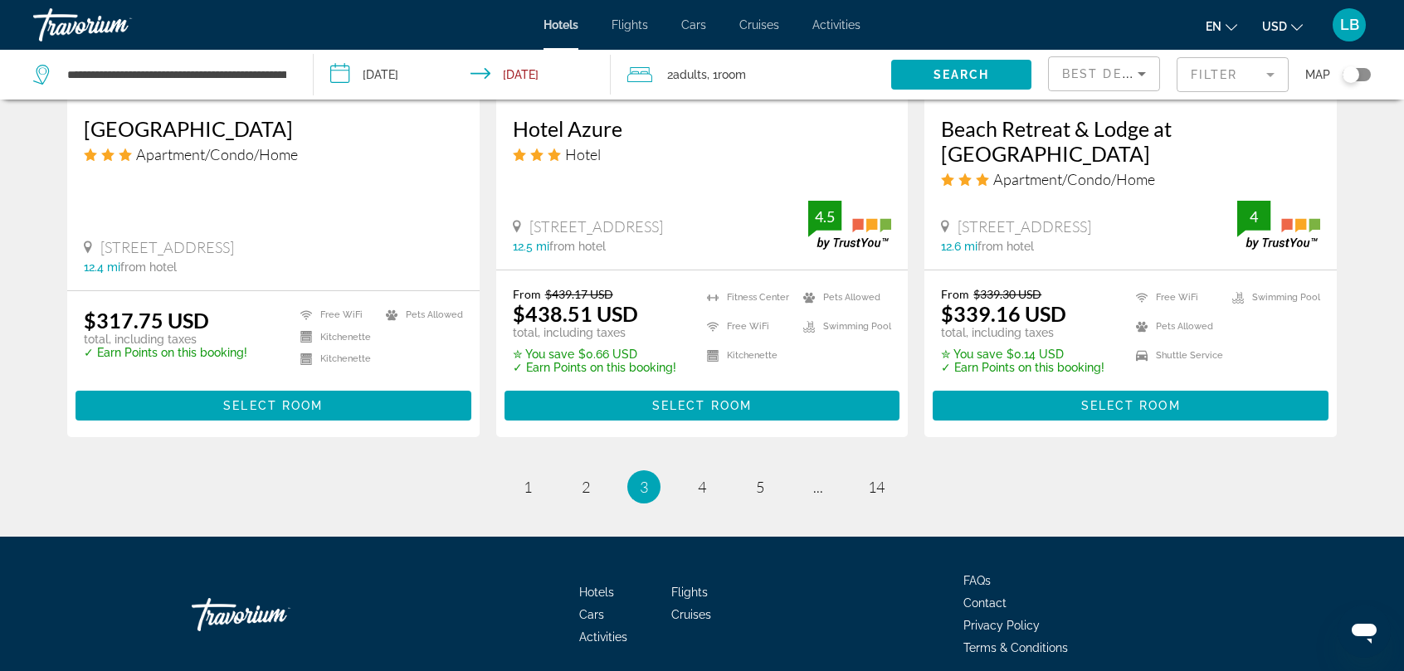
scroll to position [2216, 0]
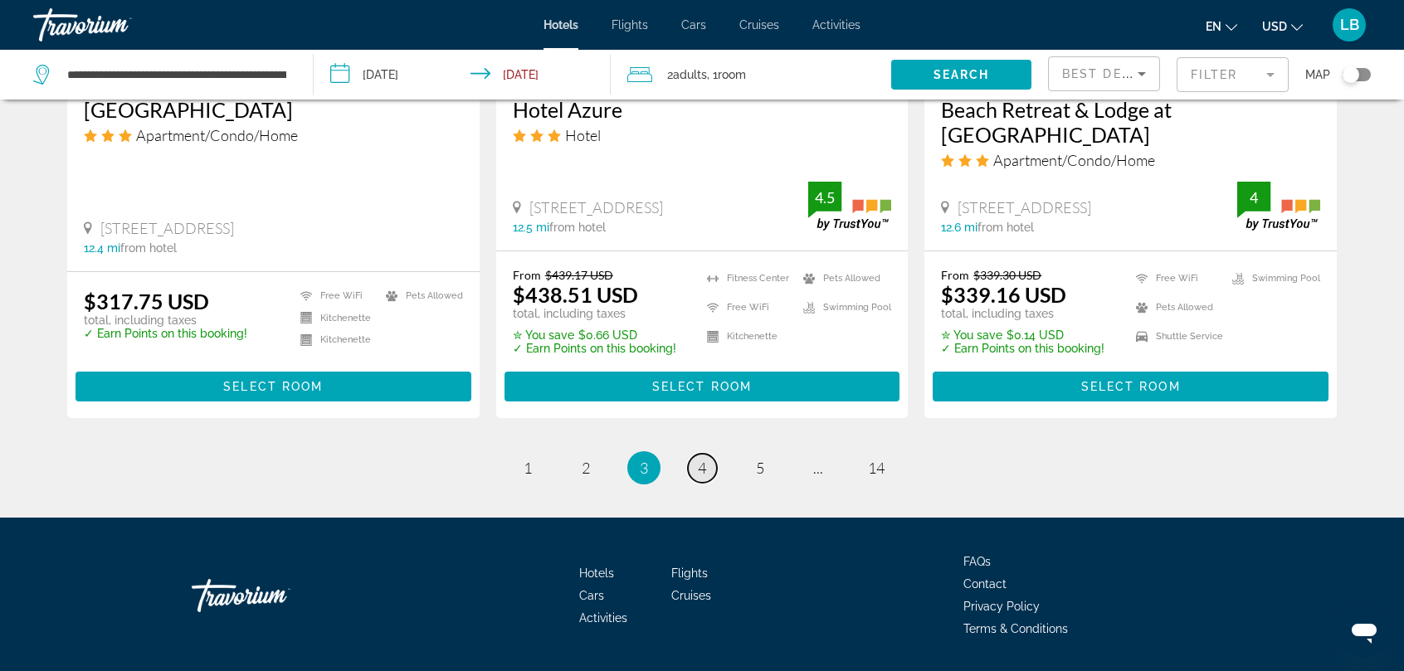
click at [702, 459] on span "4" at bounding box center [702, 468] width 8 height 18
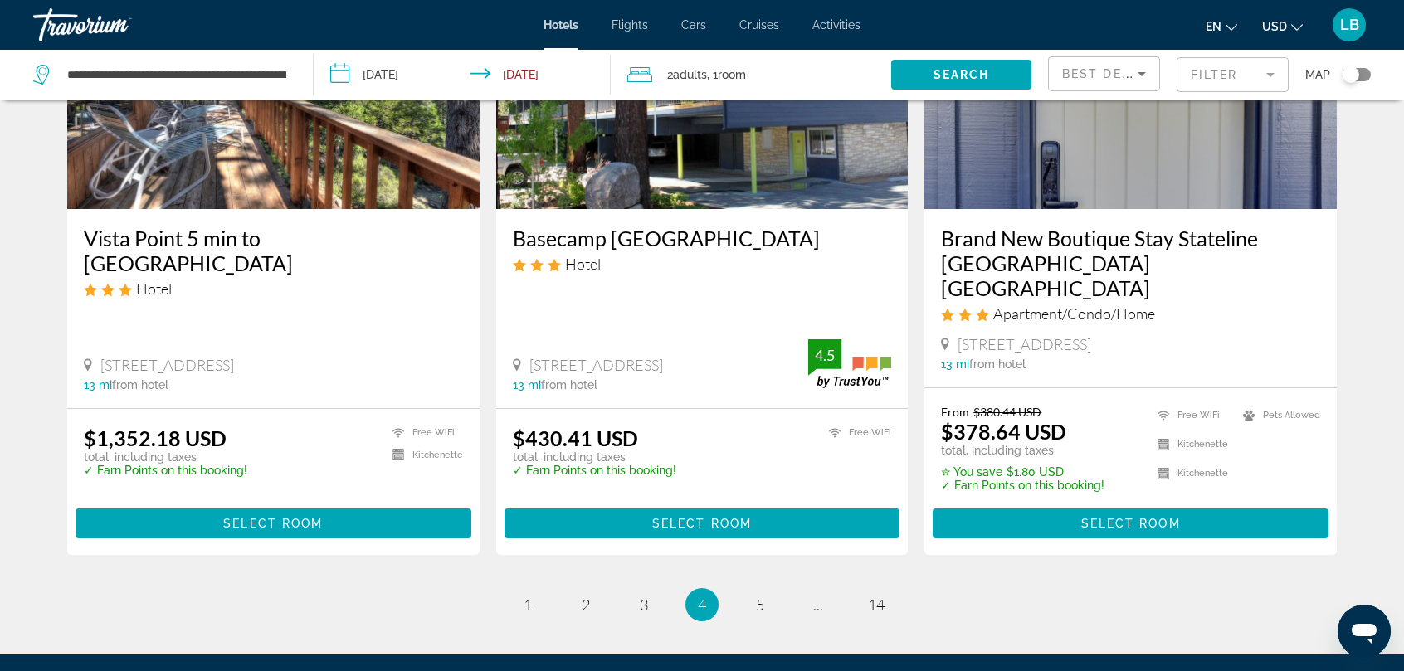
scroll to position [2235, 0]
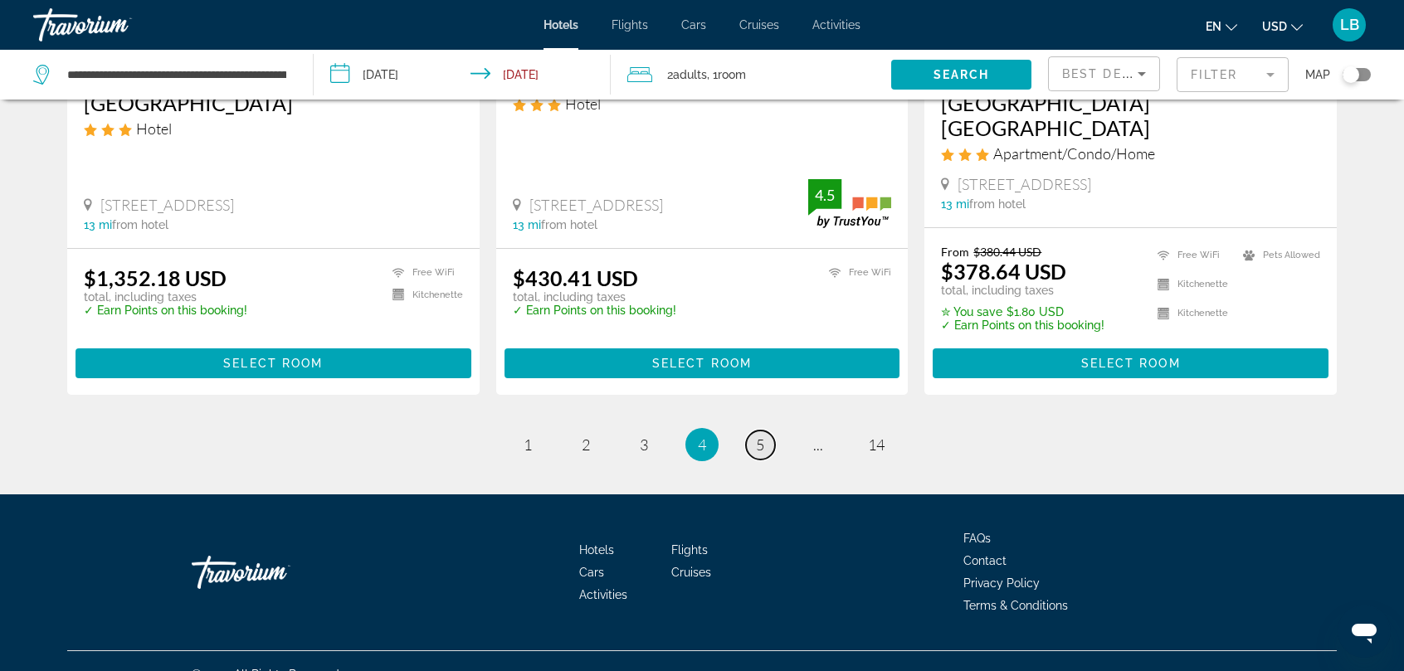
click at [758, 436] on span "5" at bounding box center [760, 445] width 8 height 18
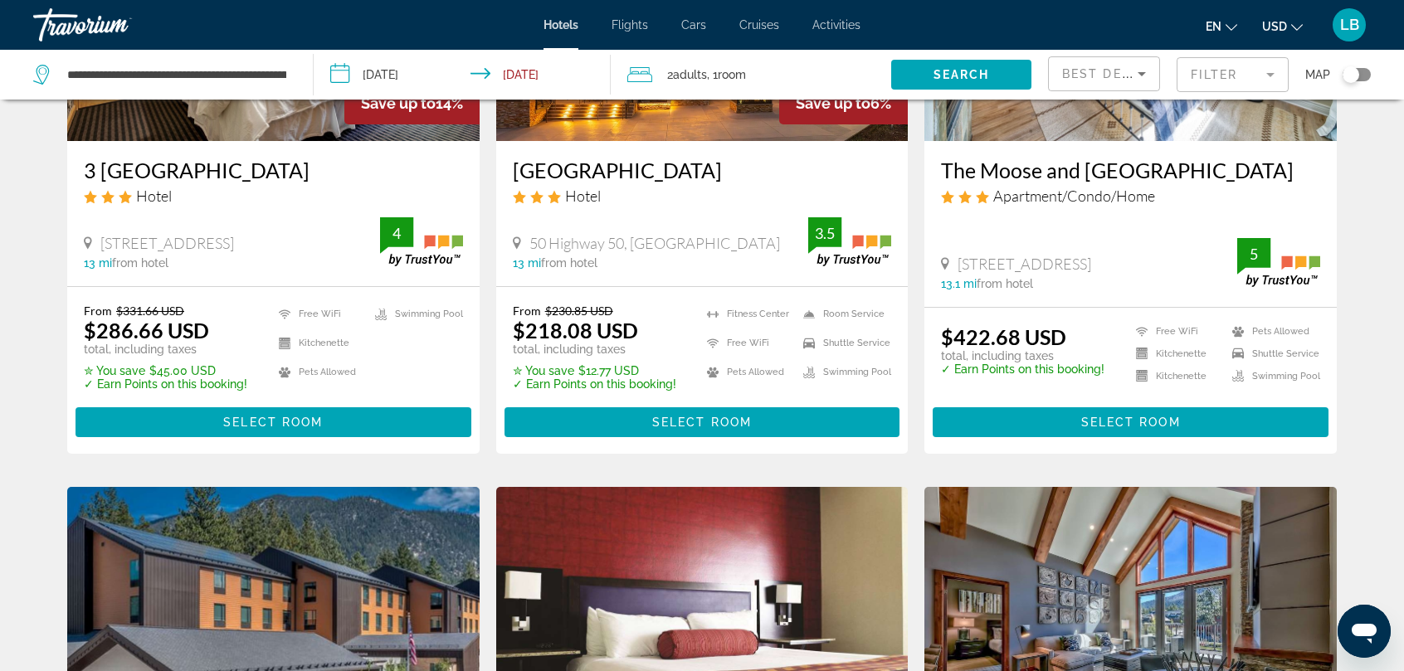
scroll to position [239, 0]
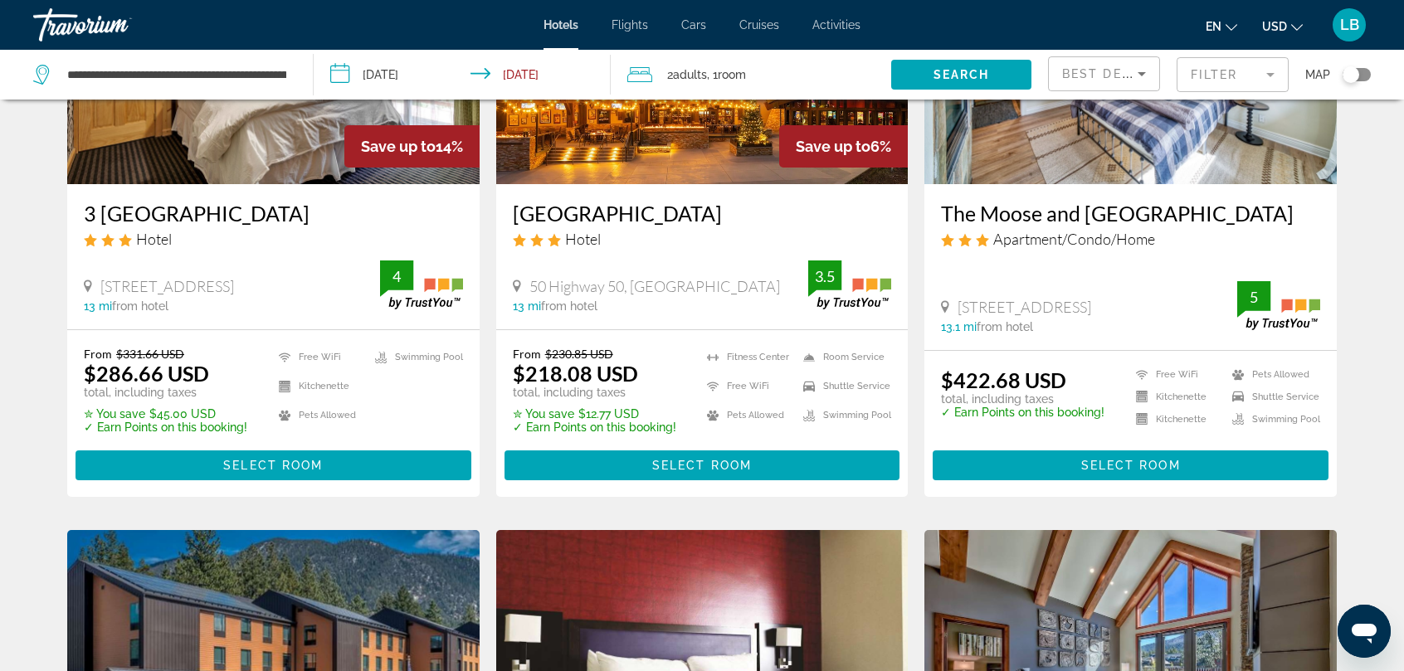
drag, startPoint x: 1349, startPoint y: 77, endPoint x: 1375, endPoint y: 73, distance: 26.1
click at [1375, 73] on app-hotels-search-filters "Best Deals Filter Map" at bounding box center [1226, 75] width 356 height 50
click at [1368, 73] on div "Toggle map" at bounding box center [1357, 74] width 28 height 13
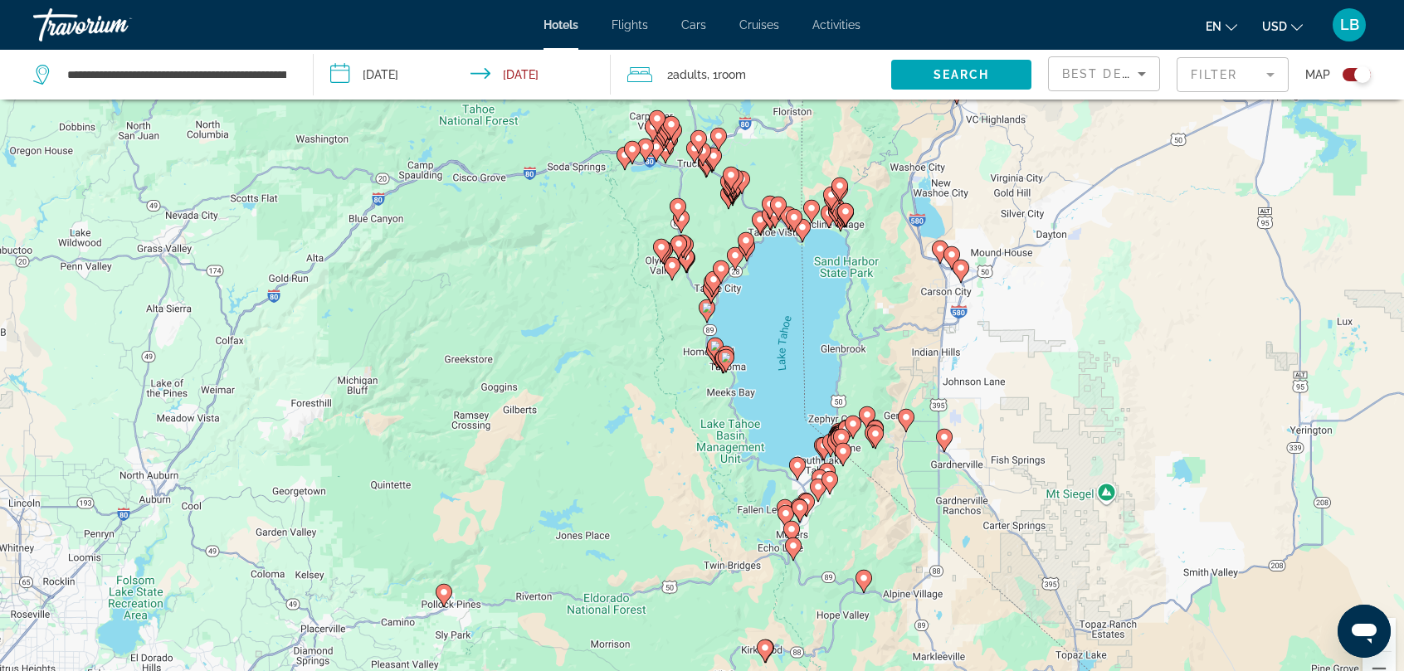
scroll to position [0, 0]
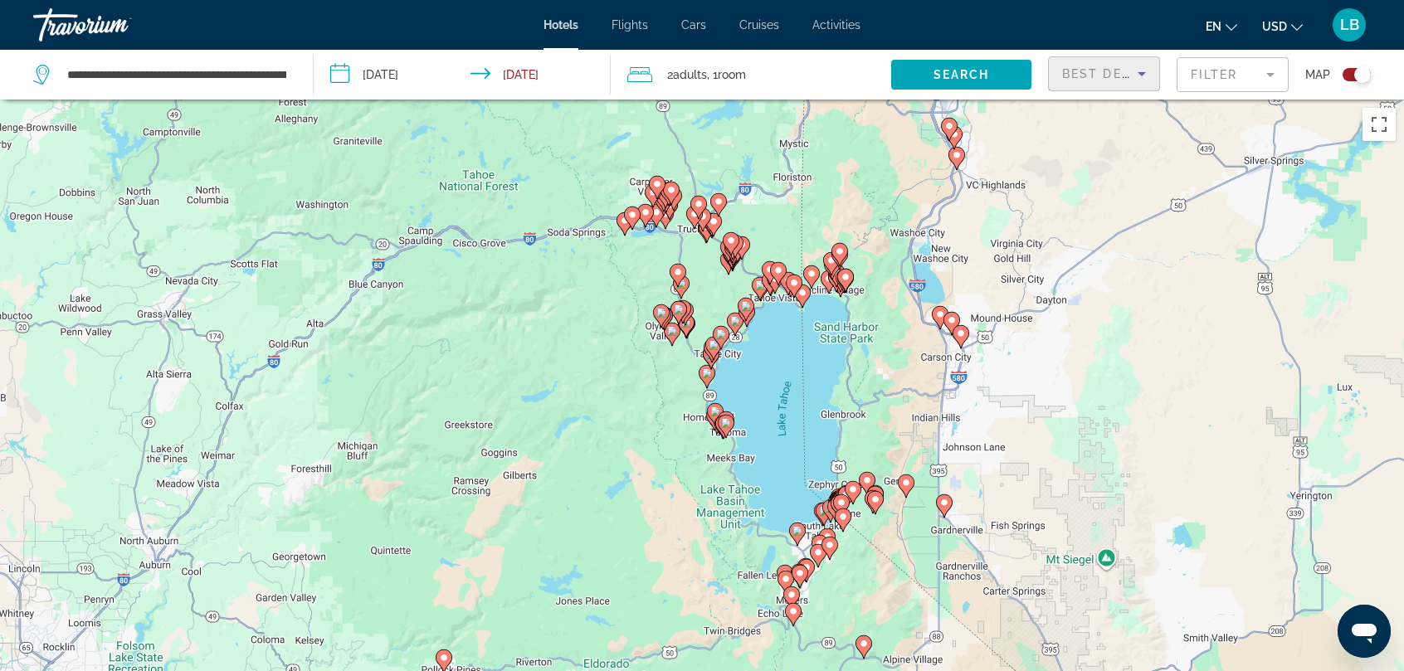
click at [1141, 71] on icon "Sort by" at bounding box center [1142, 74] width 20 height 20
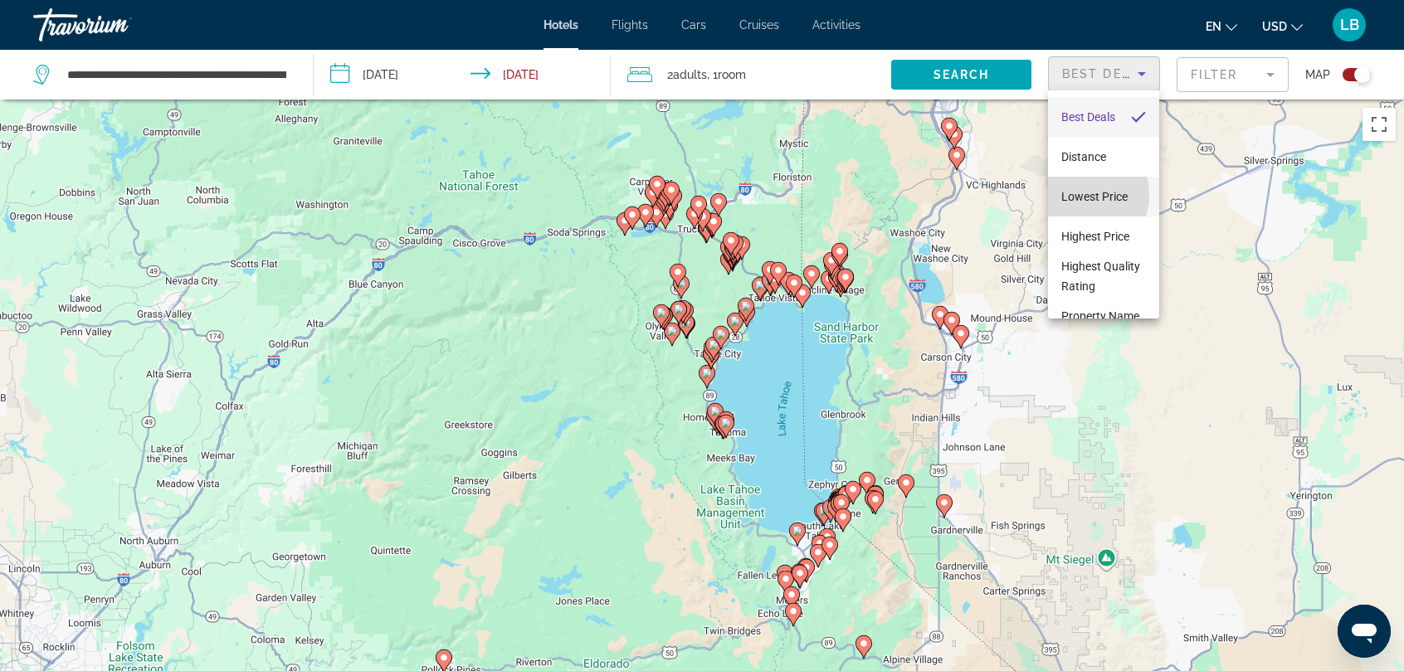
click at [1077, 194] on span "Lowest Price" at bounding box center [1094, 196] width 66 height 13
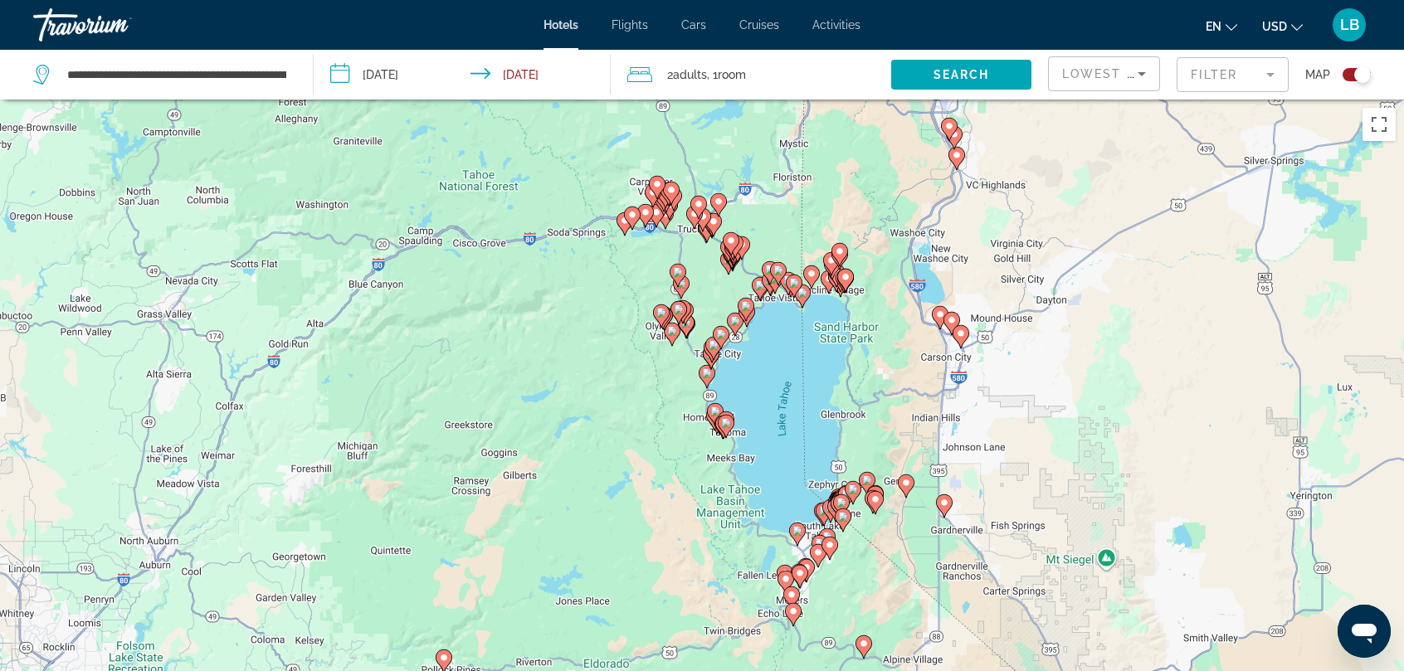
click at [1271, 75] on mat-form-field "Filter" at bounding box center [1233, 74] width 112 height 35
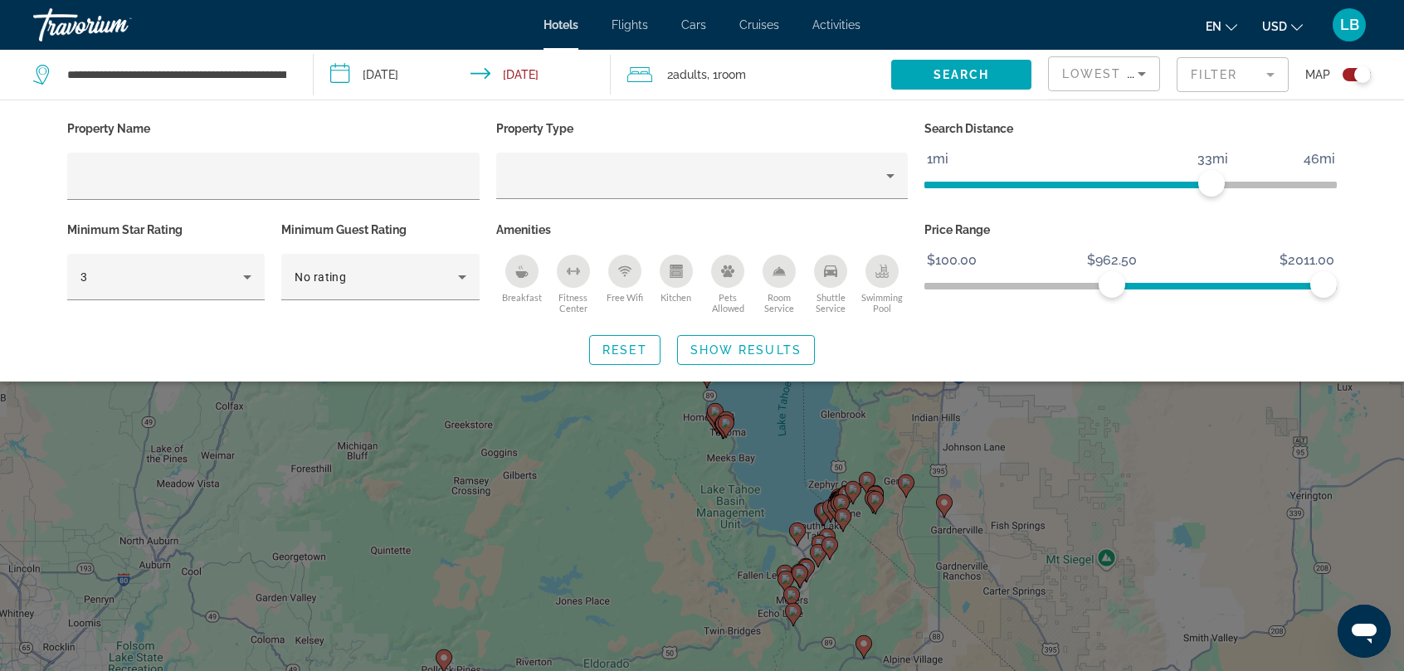
click at [1112, 286] on span "ngx-slider" at bounding box center [1218, 286] width 212 height 7
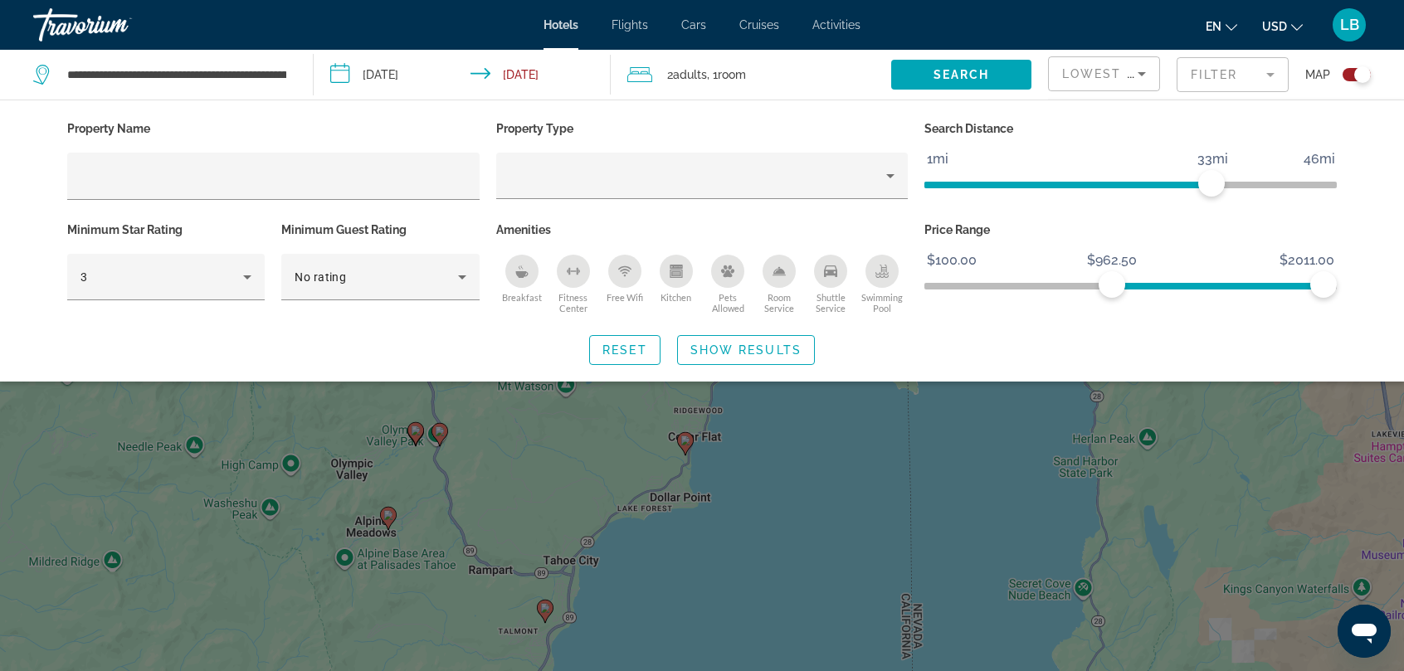
click at [952, 279] on span "ngx-slider" at bounding box center [1130, 283] width 412 height 27
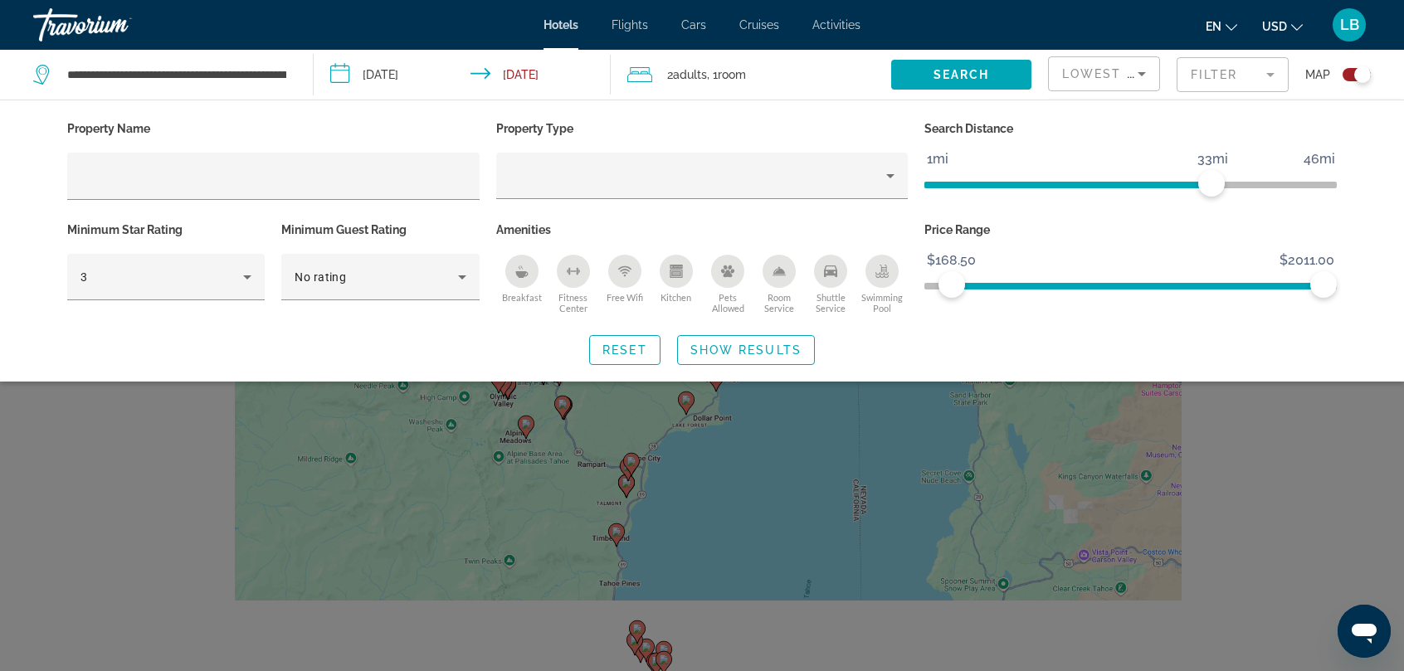
click at [930, 283] on span "ngx-slider" at bounding box center [1130, 286] width 412 height 7
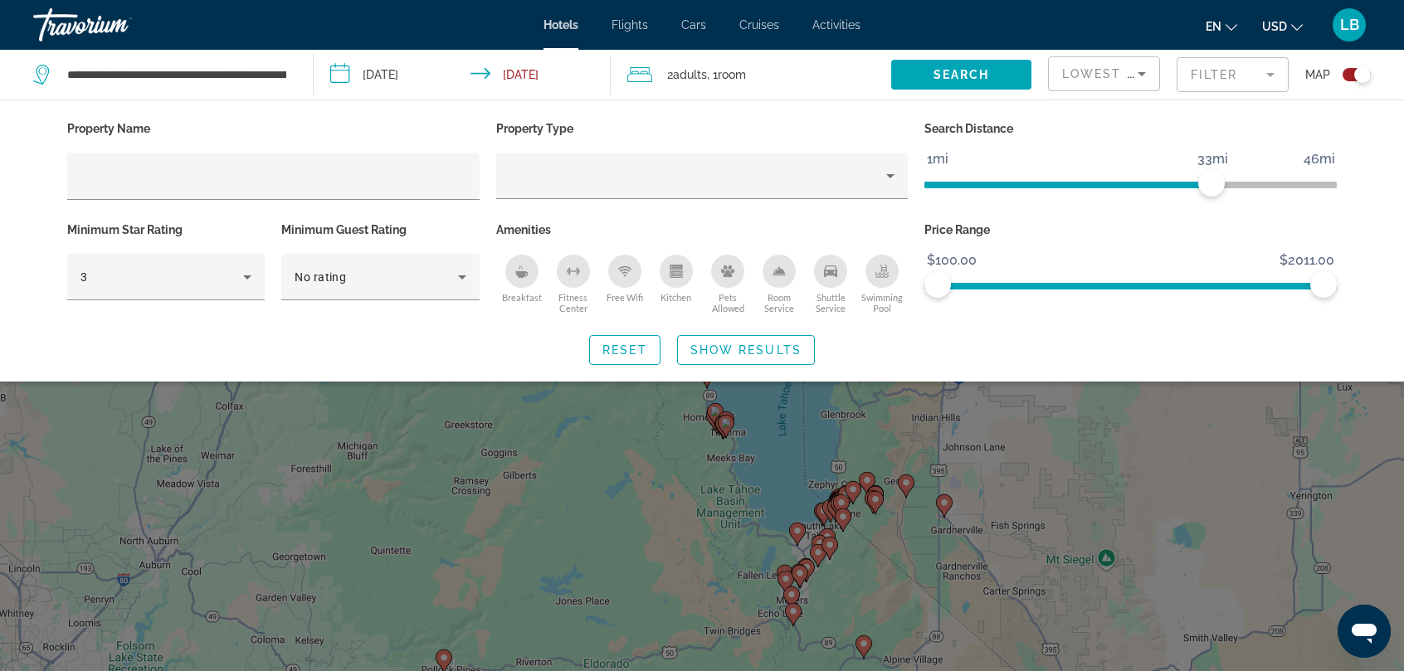
click at [1279, 285] on span "ngx-slider" at bounding box center [1131, 286] width 386 height 7
click at [1227, 285] on span "ngx-slider" at bounding box center [1082, 286] width 289 height 7
click at [1150, 182] on span "ngx-slider" at bounding box center [1067, 185] width 287 height 7
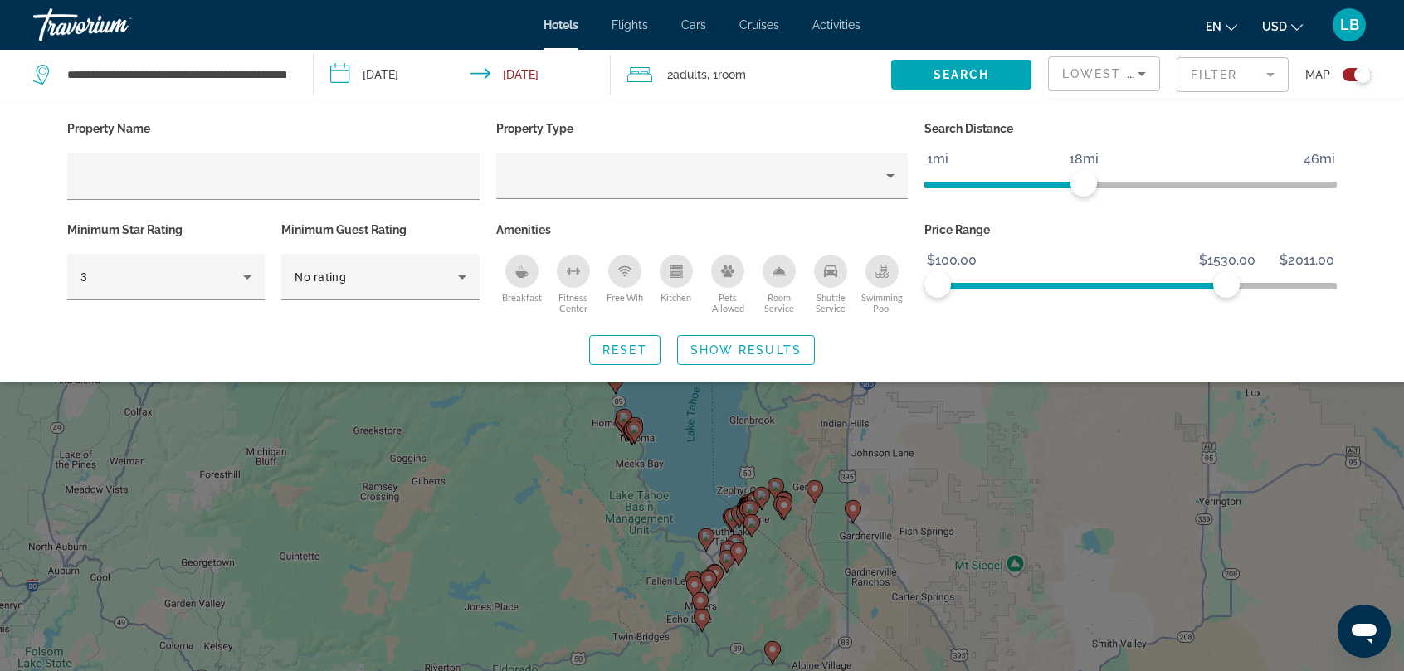
click at [1084, 188] on span "ngx-slider" at bounding box center [1003, 181] width 159 height 27
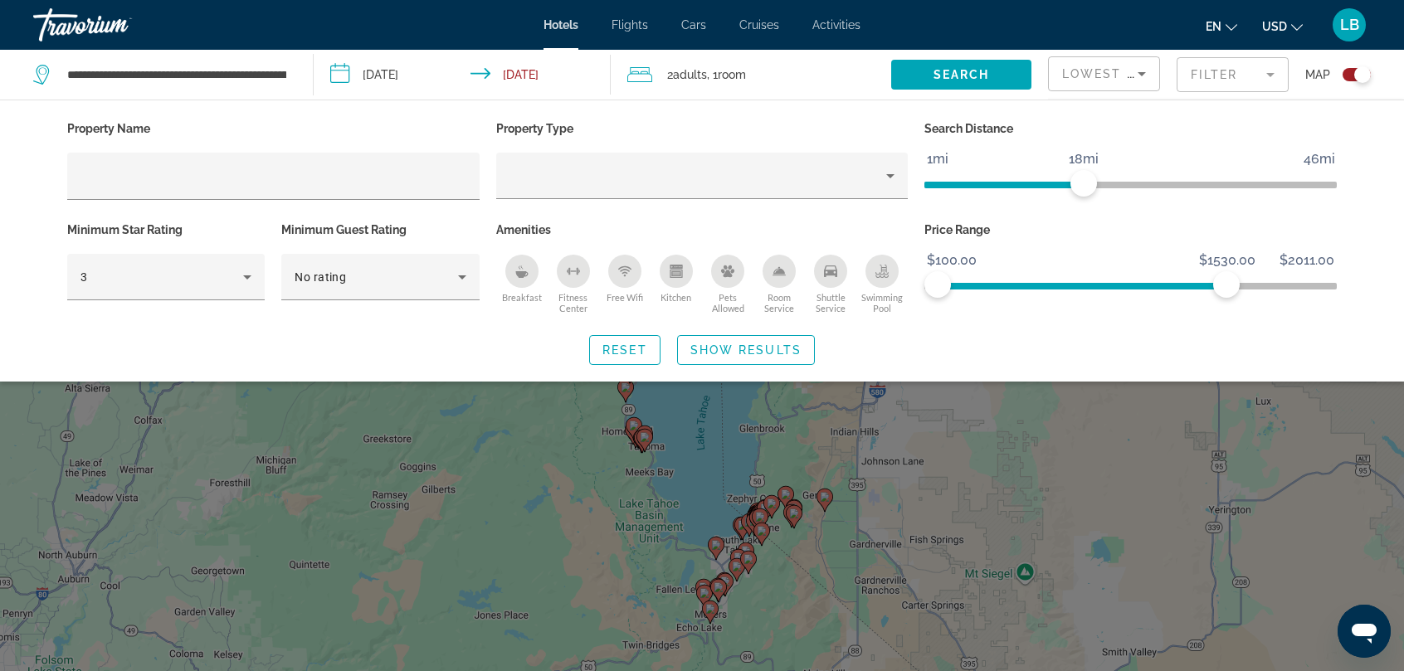
click at [1050, 182] on span "ngx-slider" at bounding box center [1003, 185] width 159 height 7
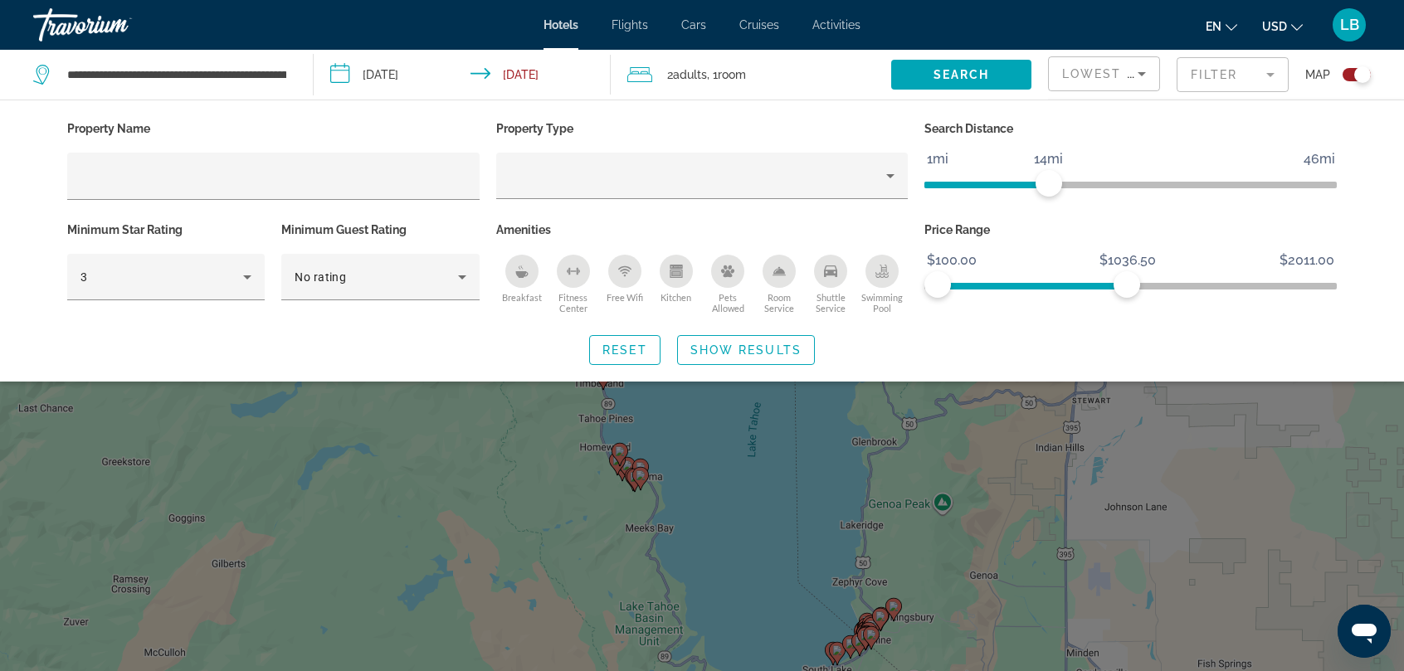
click at [1127, 285] on span "ngx-slider" at bounding box center [1032, 286] width 189 height 7
click at [1072, 285] on span "ngx-slider" at bounding box center [1032, 286] width 189 height 7
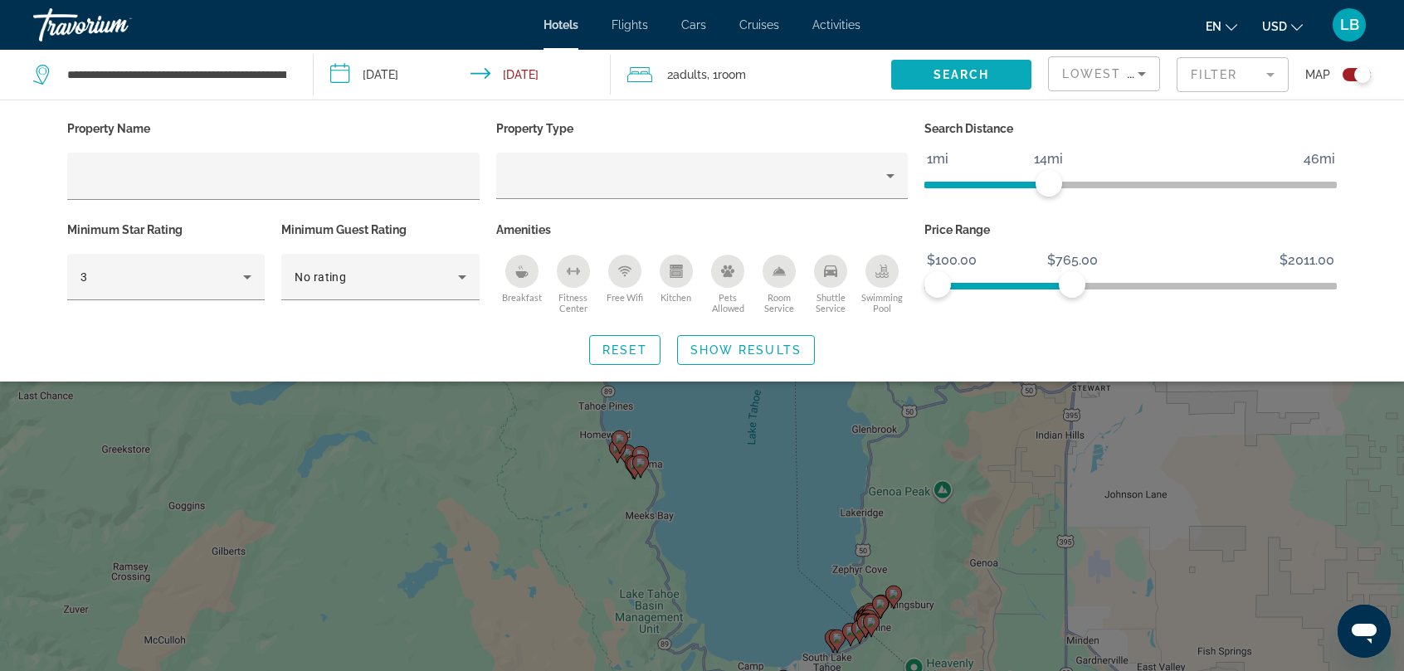
click at [943, 76] on span "Search" at bounding box center [962, 74] width 56 height 13
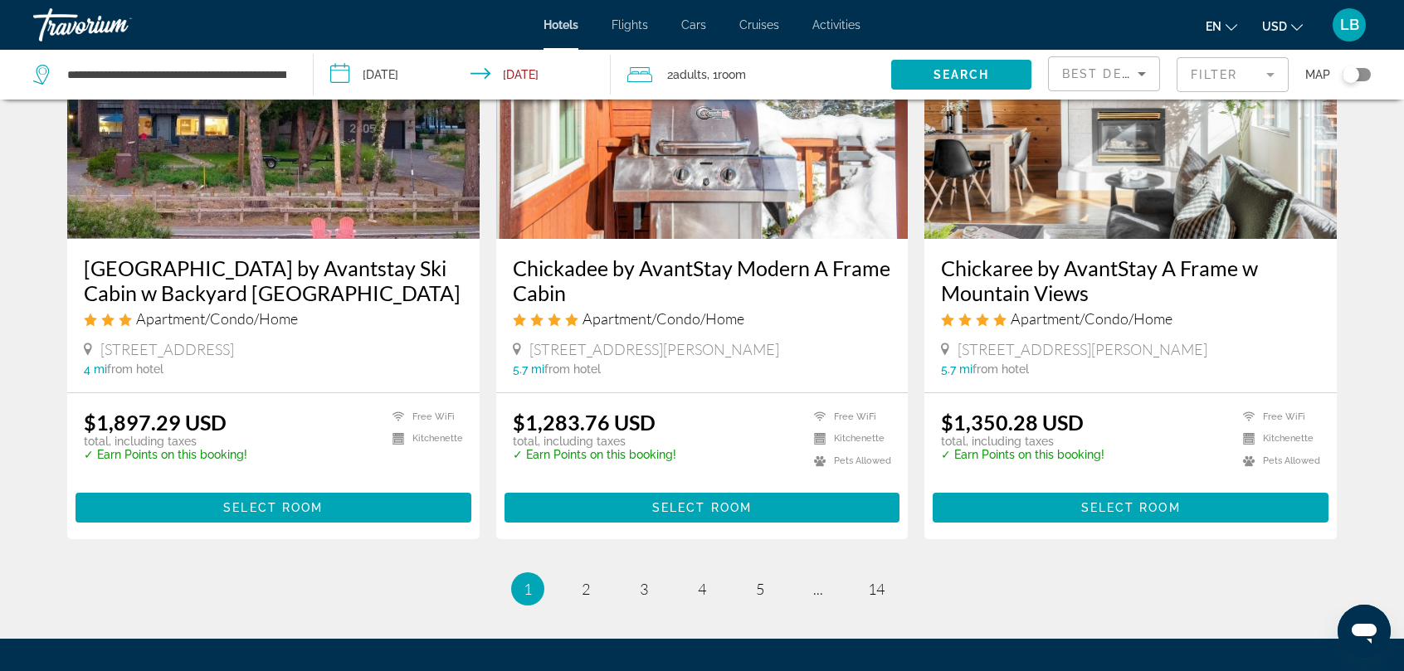
scroll to position [2176, 0]
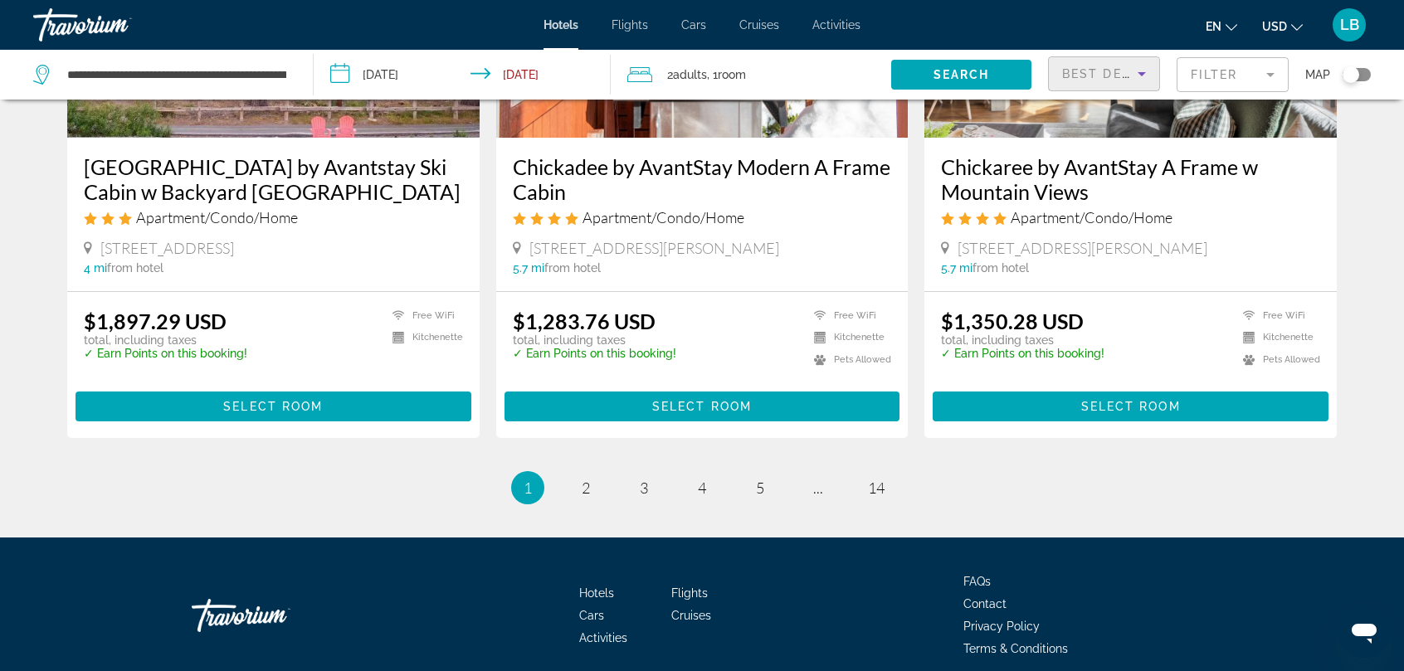
click at [1148, 75] on icon "Sort by" at bounding box center [1142, 74] width 20 height 20
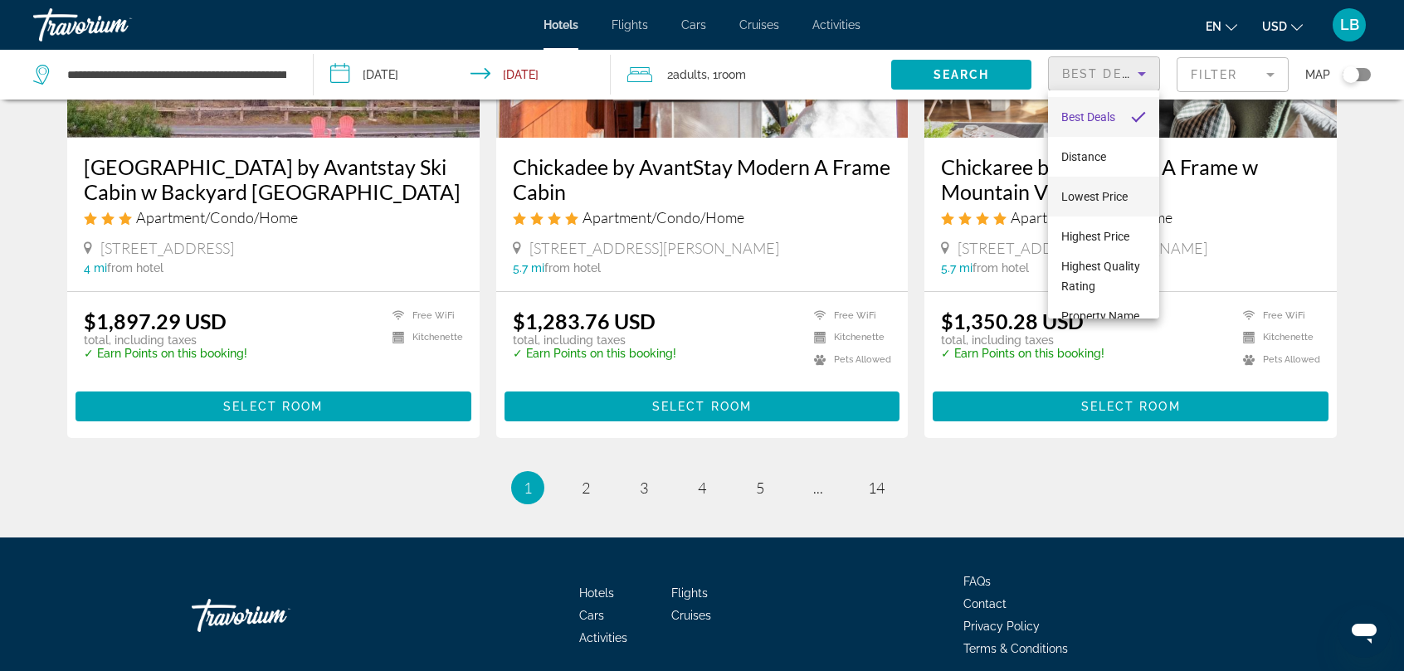
click at [1080, 194] on span "Lowest Price" at bounding box center [1094, 196] width 66 height 13
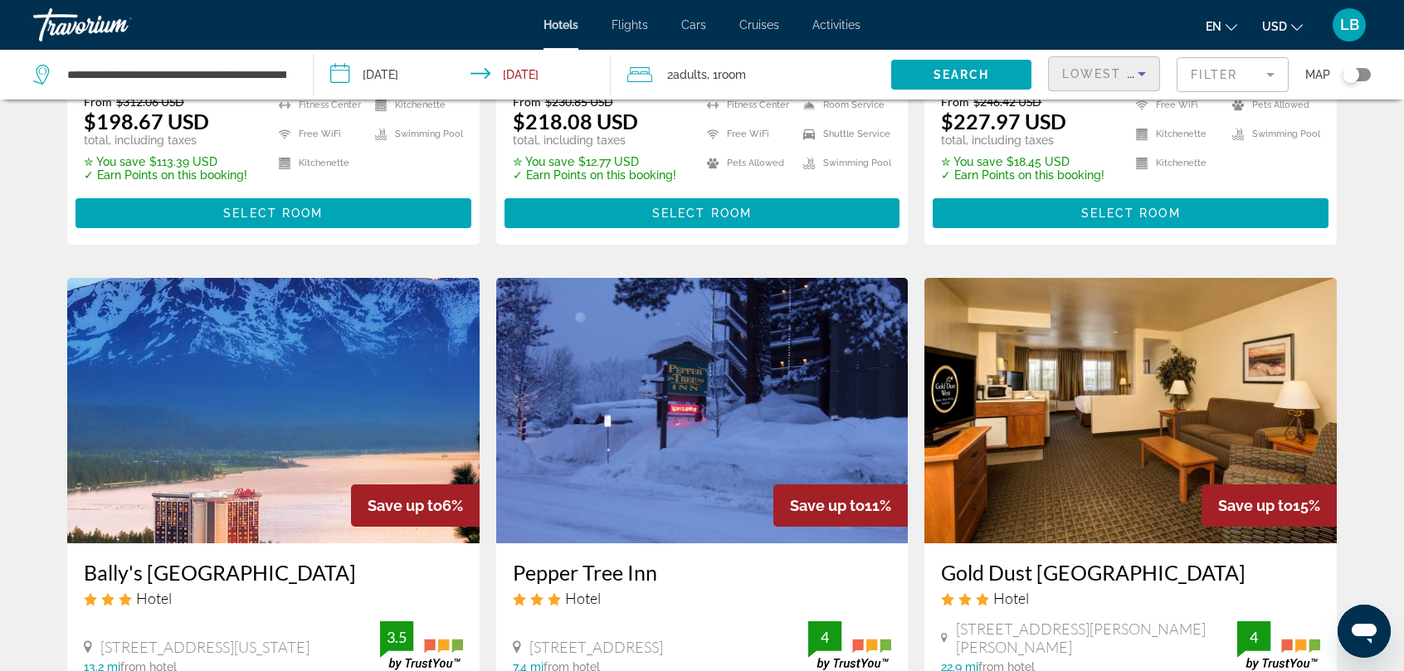
scroll to position [446, 0]
